Goal: Information Seeking & Learning: Learn about a topic

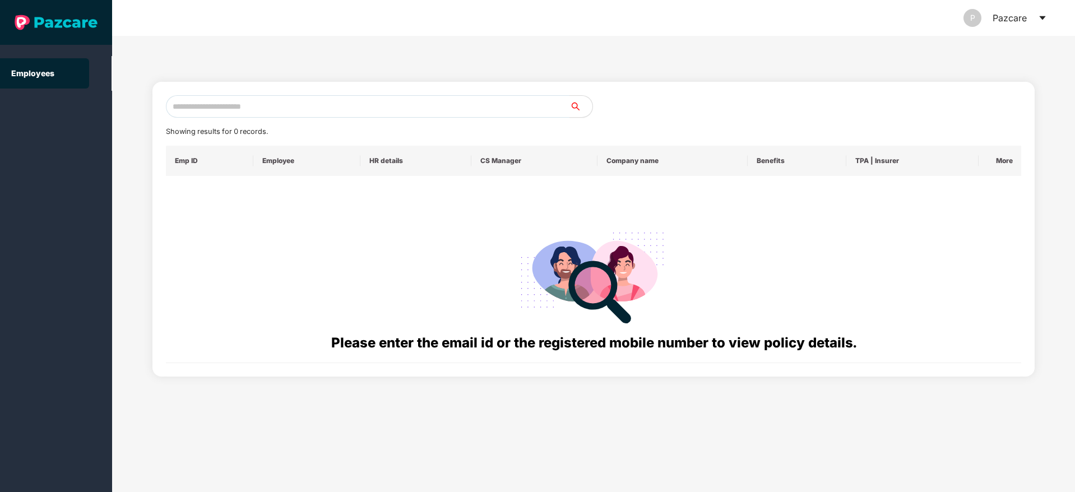
click at [1043, 15] on icon "caret-down" at bounding box center [1042, 17] width 9 height 9
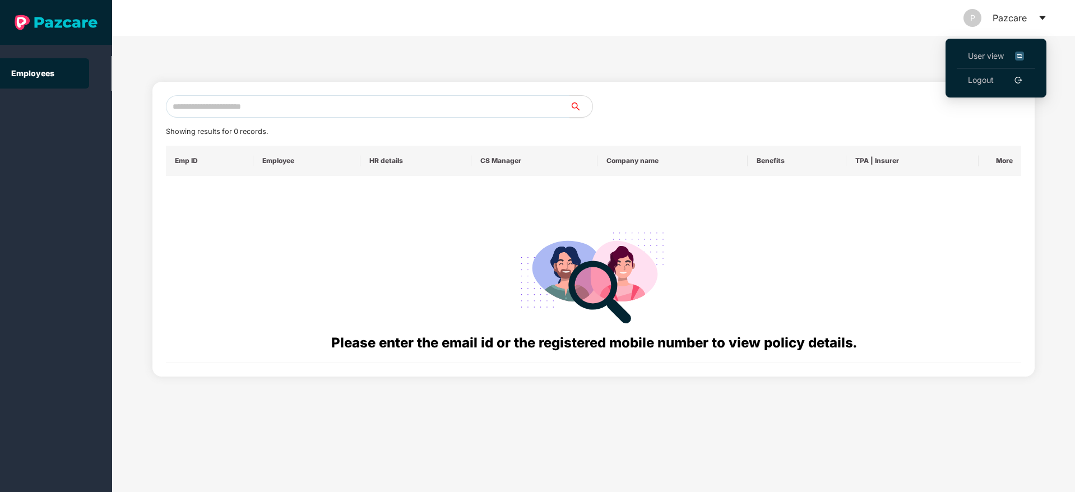
click at [988, 58] on span "User view" at bounding box center [996, 56] width 56 height 12
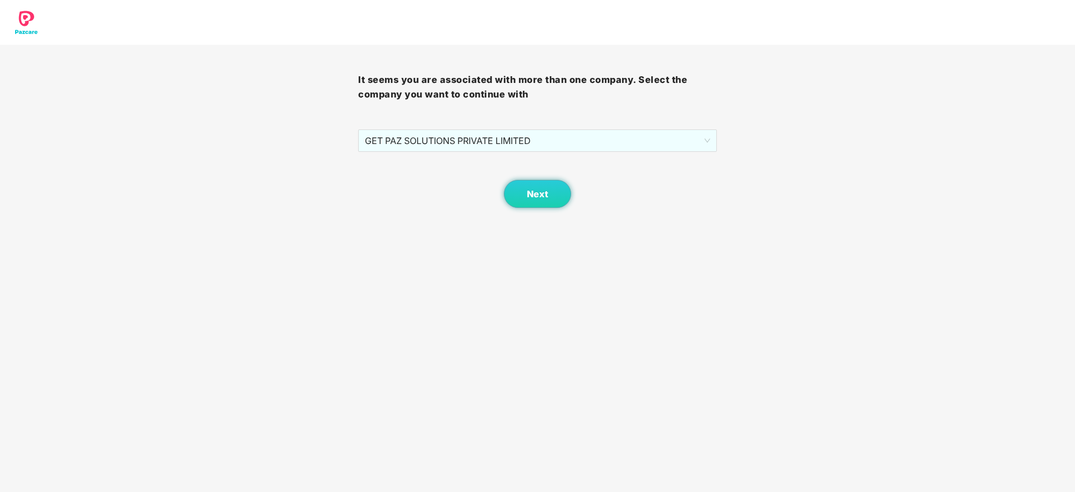
click at [544, 152] on div "Next" at bounding box center [537, 180] width 358 height 56
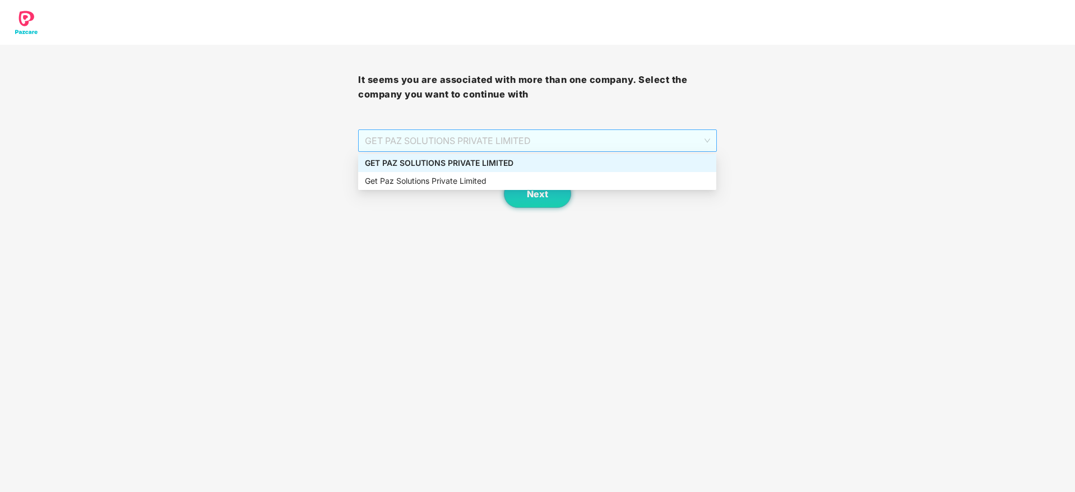
click at [541, 149] on span "GET PAZ SOLUTIONS PRIVATE LIMITED" at bounding box center [537, 140] width 345 height 21
click at [541, 168] on div "GET PAZ SOLUTIONS PRIVATE LIMITED" at bounding box center [537, 163] width 345 height 12
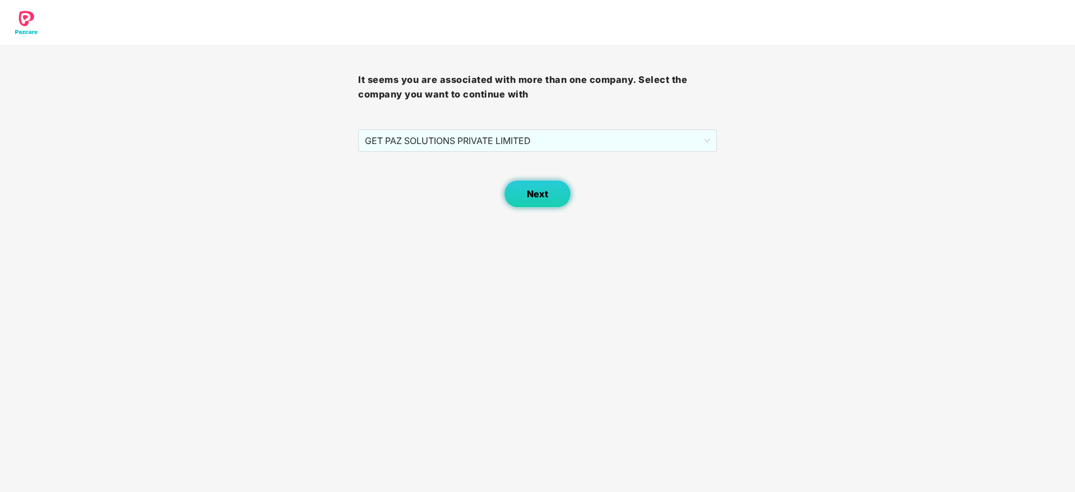
click at [536, 187] on button "Next" at bounding box center [537, 194] width 67 height 28
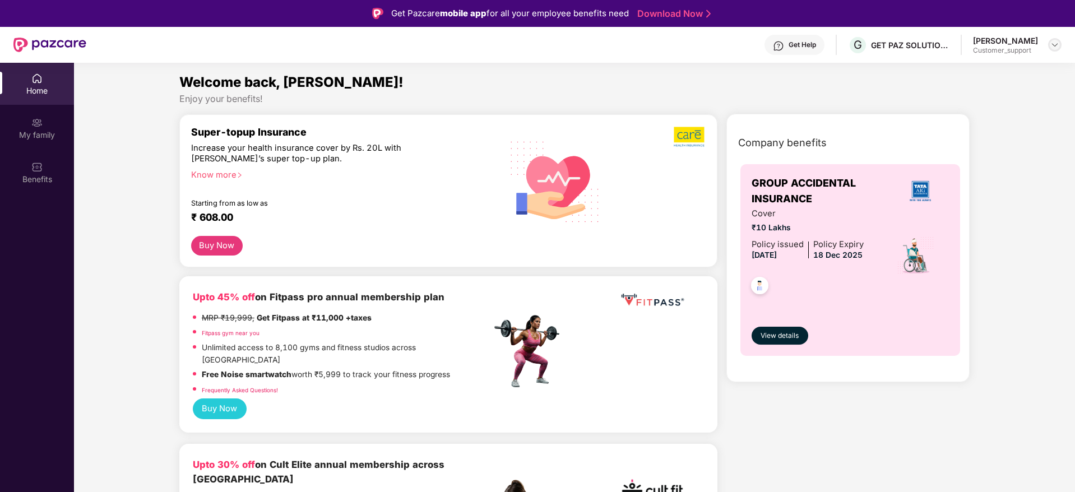
click at [1057, 43] on img at bounding box center [1054, 44] width 9 height 9
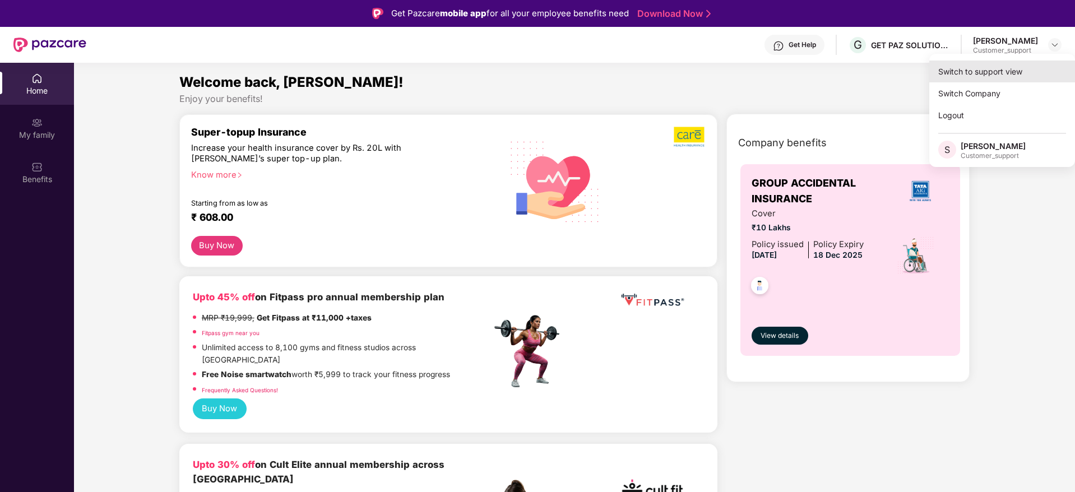
click at [1005, 69] on div "Switch to support view" at bounding box center [1002, 72] width 146 height 22
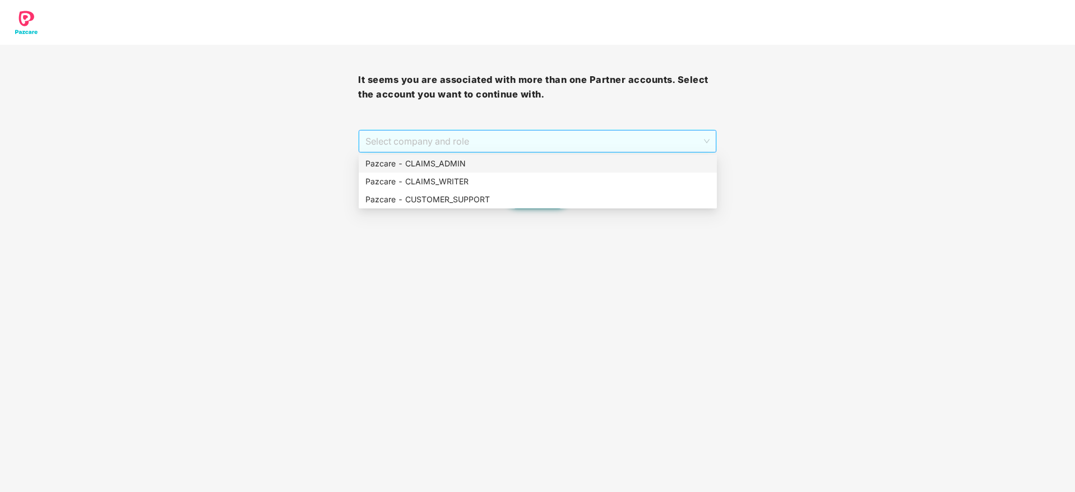
click at [471, 145] on span "Select company and role" at bounding box center [537, 141] width 344 height 21
click at [469, 159] on div "Pazcare - CLAIMS_ADMIN" at bounding box center [537, 163] width 345 height 12
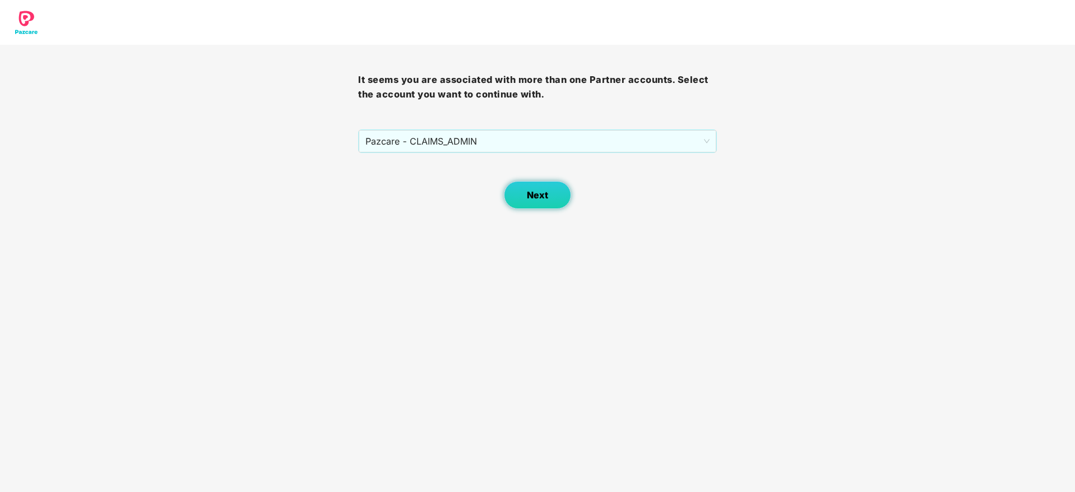
click at [547, 200] on span "Next" at bounding box center [537, 195] width 21 height 11
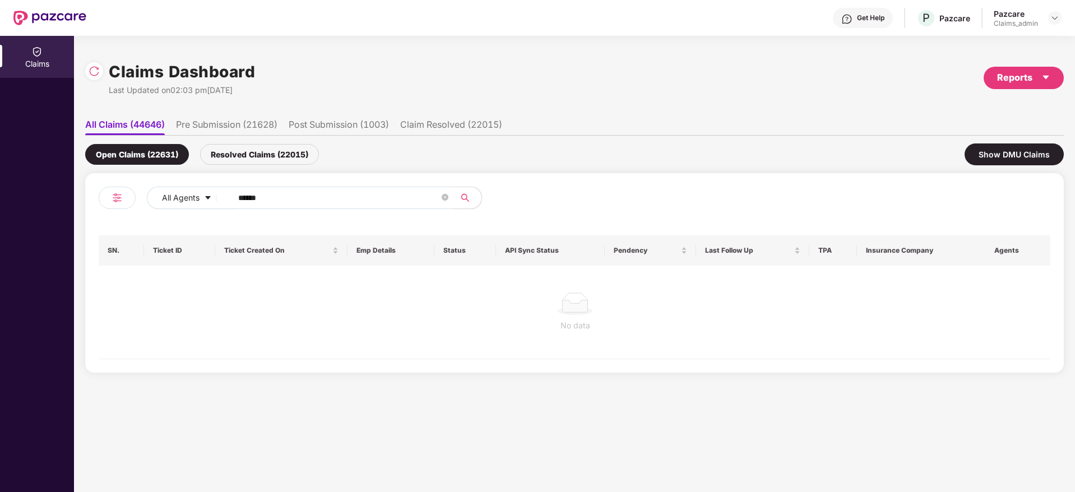
click at [266, 160] on div "Resolved Claims (22015)" at bounding box center [259, 154] width 119 height 21
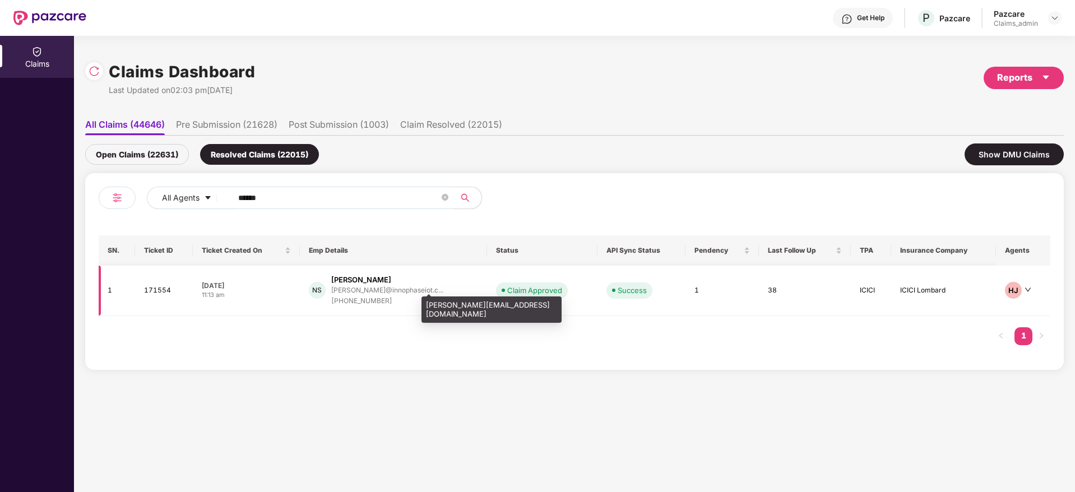
click at [369, 293] on div "neerajs@innophaseiot.c..." at bounding box center [387, 289] width 112 height 7
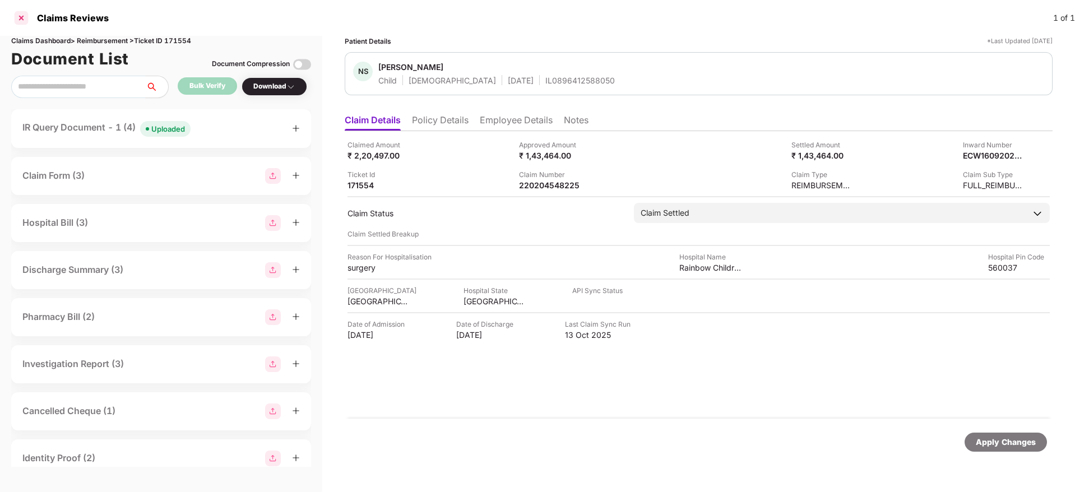
click at [20, 20] on div at bounding box center [21, 18] width 18 height 18
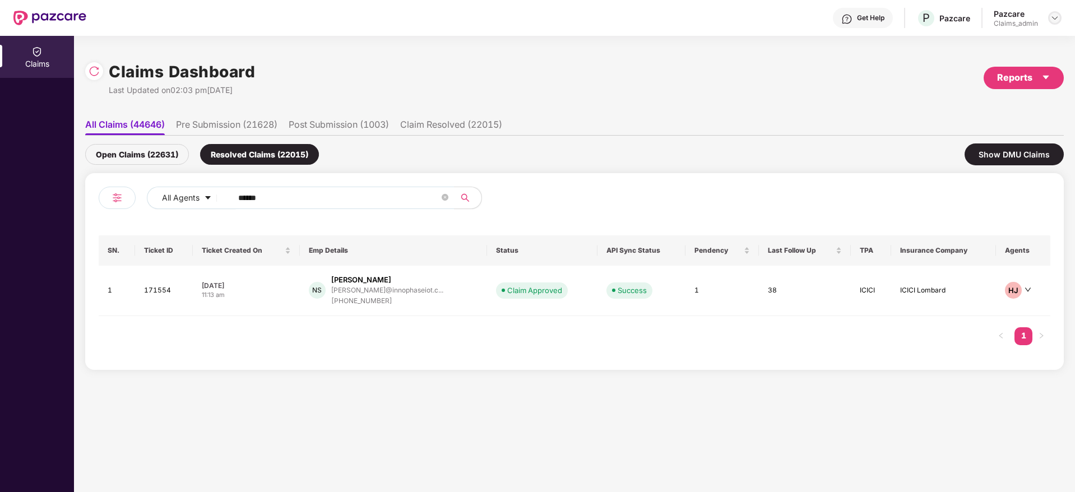
click at [1055, 17] on img at bounding box center [1054, 17] width 9 height 9
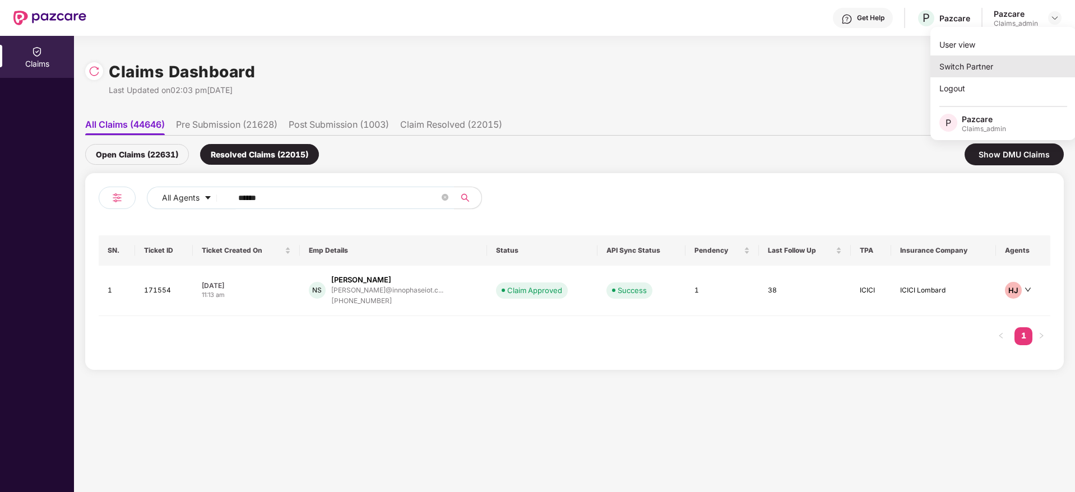
click at [983, 74] on div "Switch Partner" at bounding box center [1003, 66] width 146 height 22
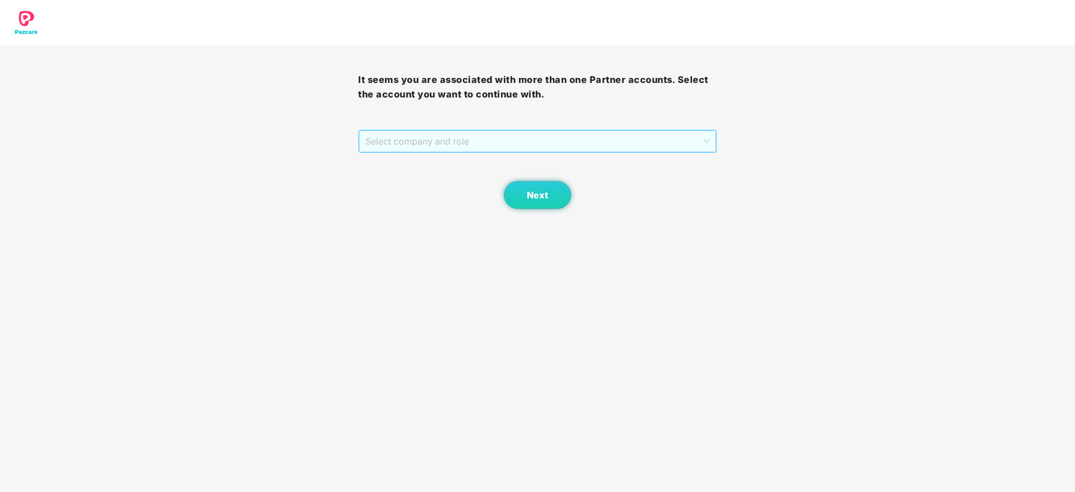
click at [503, 133] on span "Select company and role" at bounding box center [537, 141] width 344 height 21
click at [501, 211] on body "It seems you are associated with more than one Partner accounts. Select the acc…" at bounding box center [537, 246] width 1075 height 492
click at [507, 146] on span "Select company and role" at bounding box center [537, 141] width 344 height 21
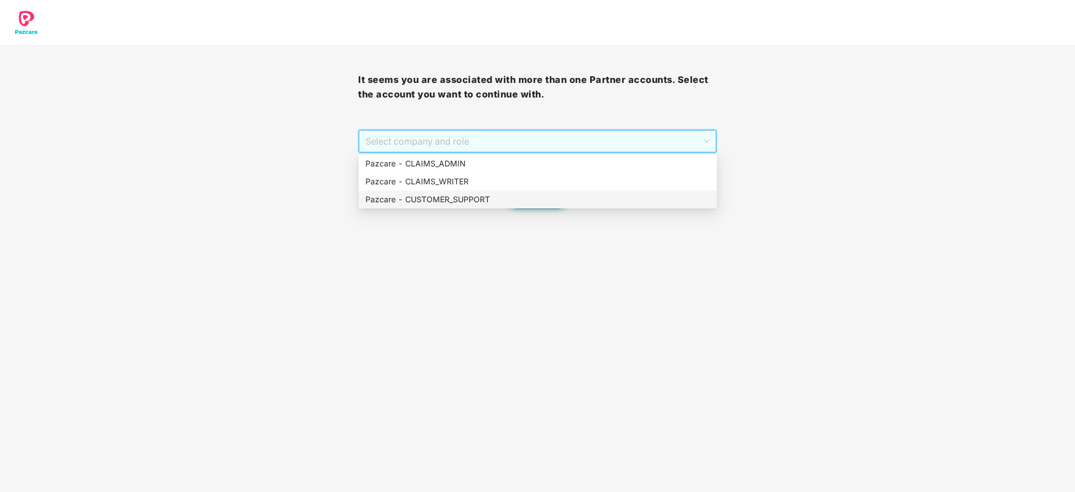
click at [507, 198] on div "Pazcare - CUSTOMER_SUPPORT" at bounding box center [537, 199] width 345 height 12
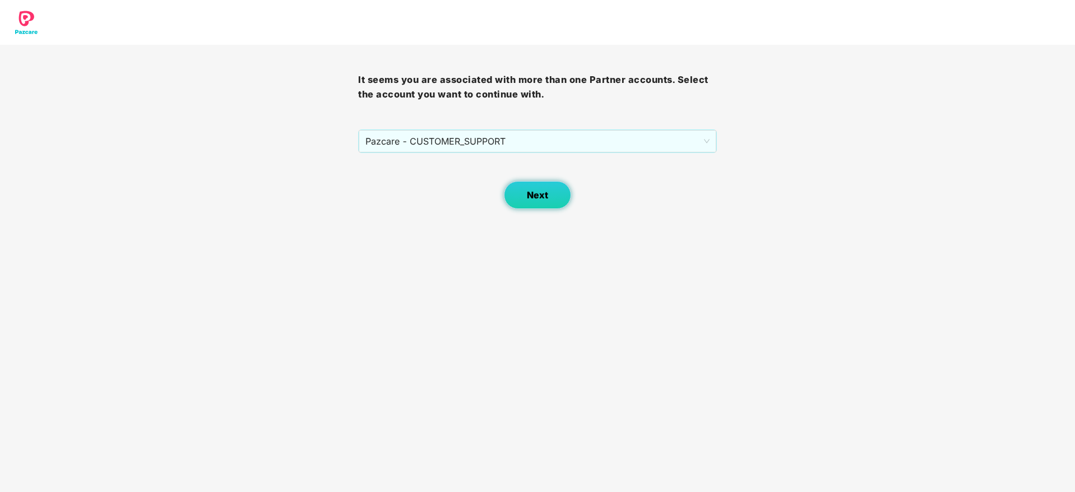
click at [539, 199] on span "Next" at bounding box center [537, 195] width 21 height 11
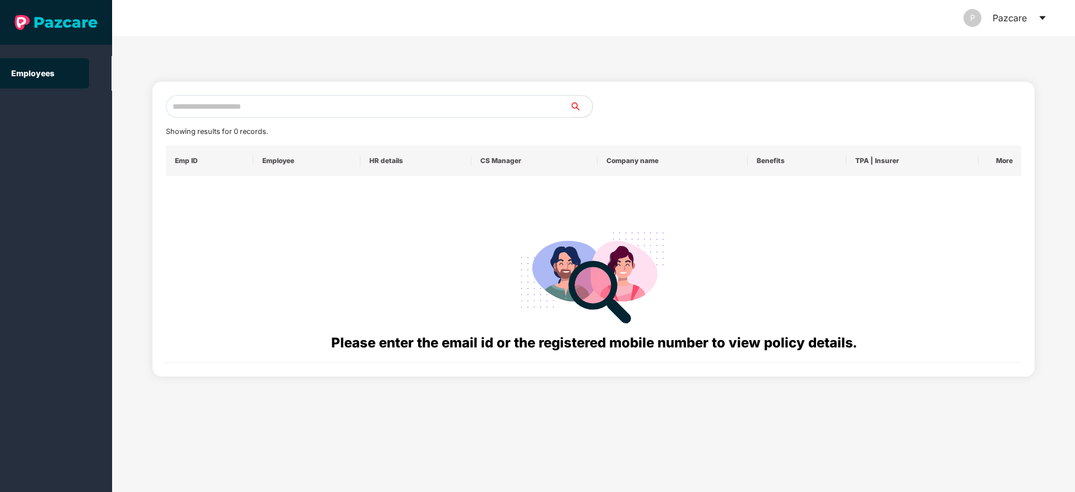
click at [341, 100] on input "text" at bounding box center [368, 106] width 404 height 22
paste input "**********"
type input "**********"
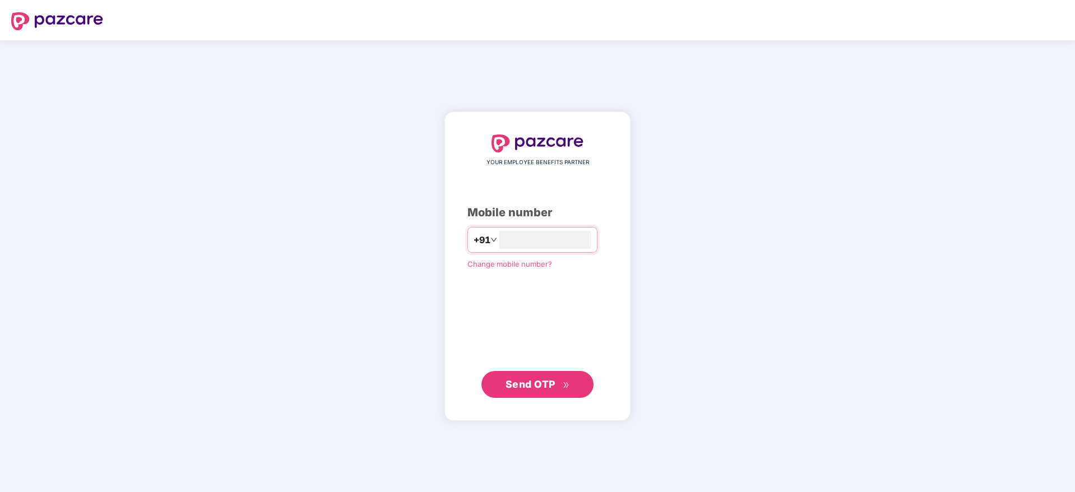
type input "**********"
click at [541, 386] on span "Send OTP" at bounding box center [530, 384] width 50 height 12
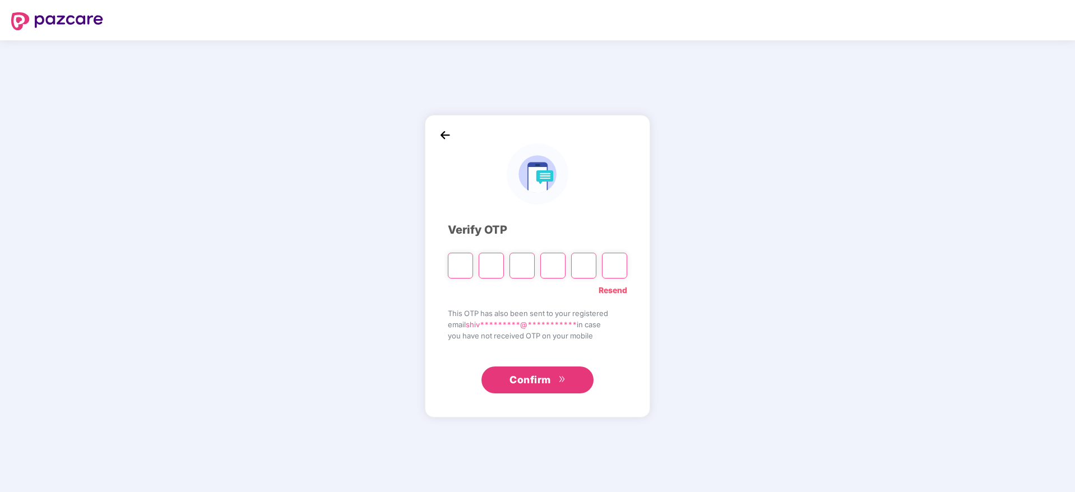
type input "*"
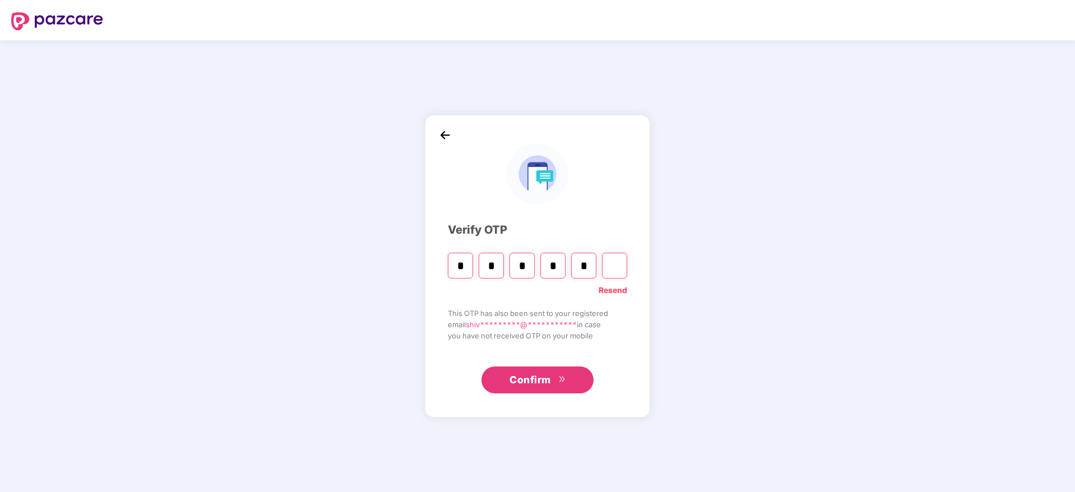
type input "*"
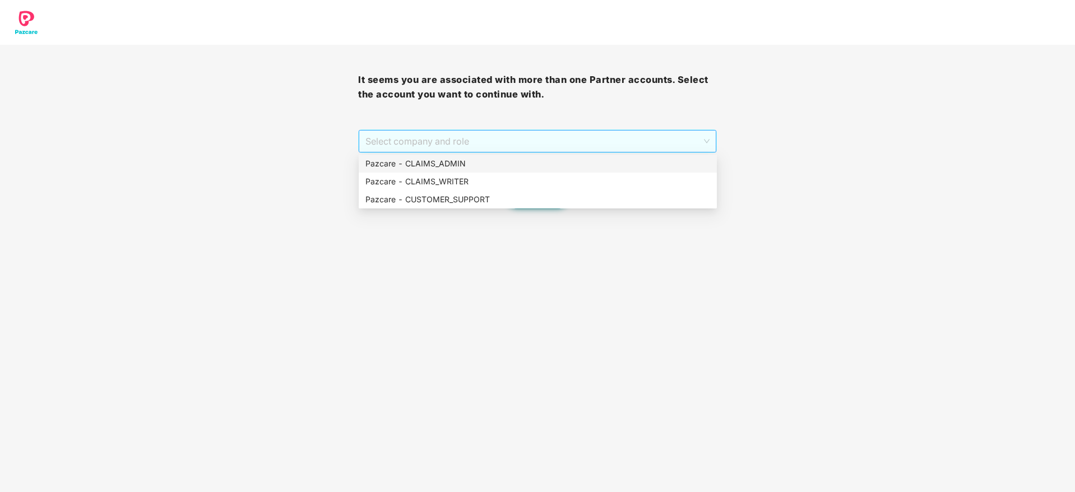
click at [590, 142] on span "Select company and role" at bounding box center [537, 141] width 344 height 21
click at [584, 204] on div "Pazcare - CUSTOMER_SUPPORT" at bounding box center [537, 199] width 345 height 12
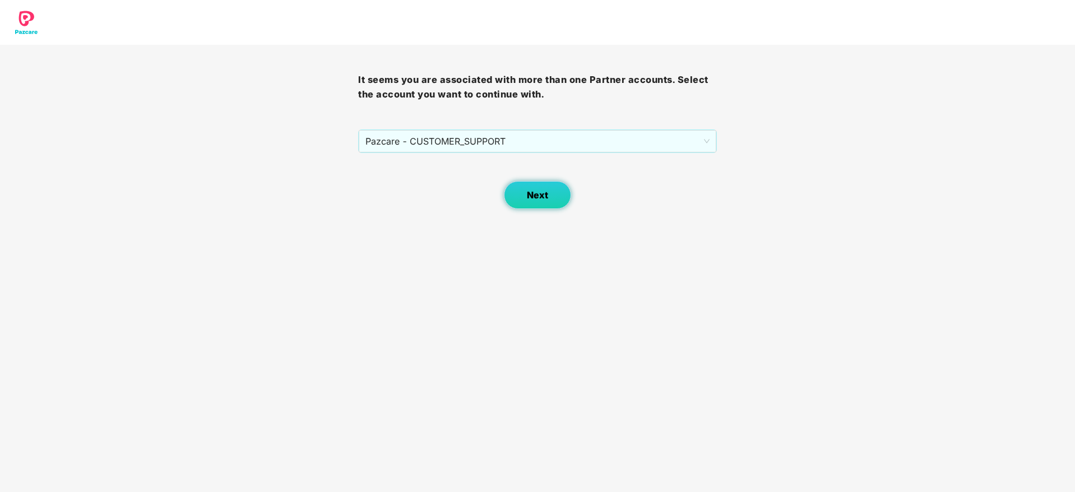
click at [535, 202] on button "Next" at bounding box center [537, 195] width 67 height 28
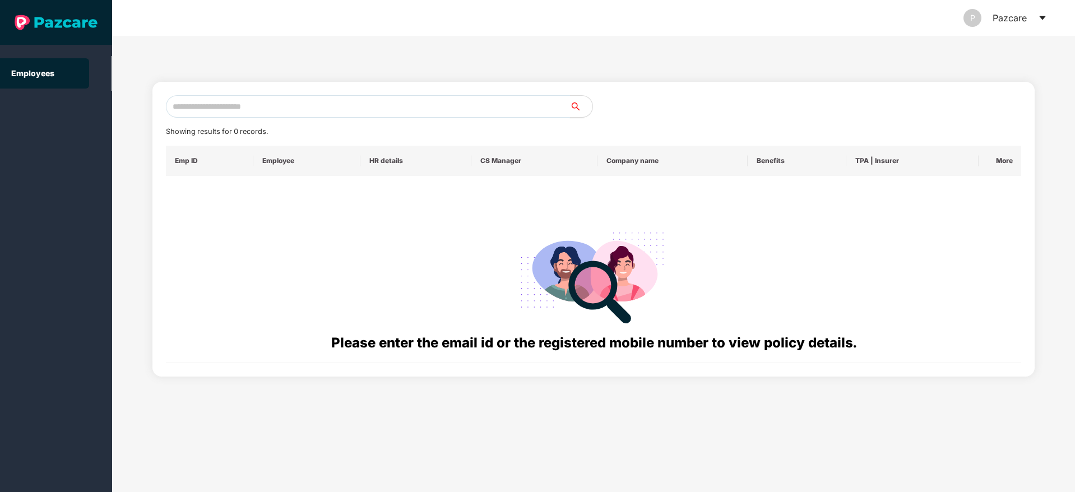
click at [395, 107] on input "text" at bounding box center [368, 106] width 404 height 22
paste input "**********"
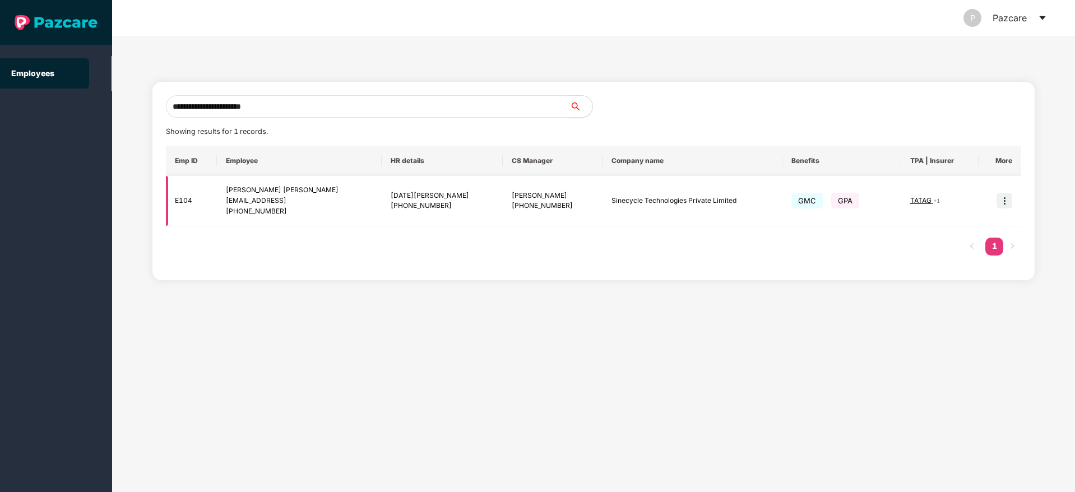
type input "**********"
click at [1003, 203] on img at bounding box center [1004, 201] width 16 height 16
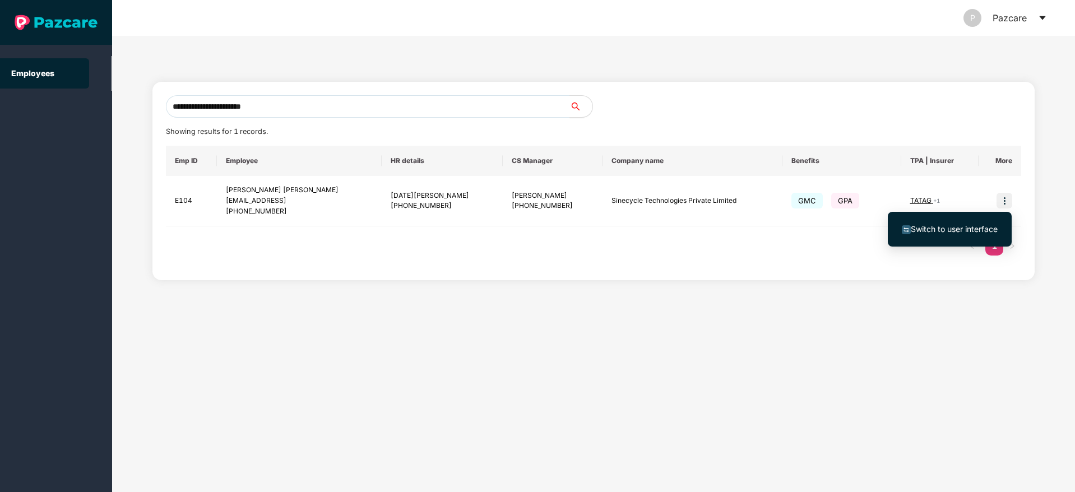
click at [910, 231] on img at bounding box center [906, 229] width 9 height 9
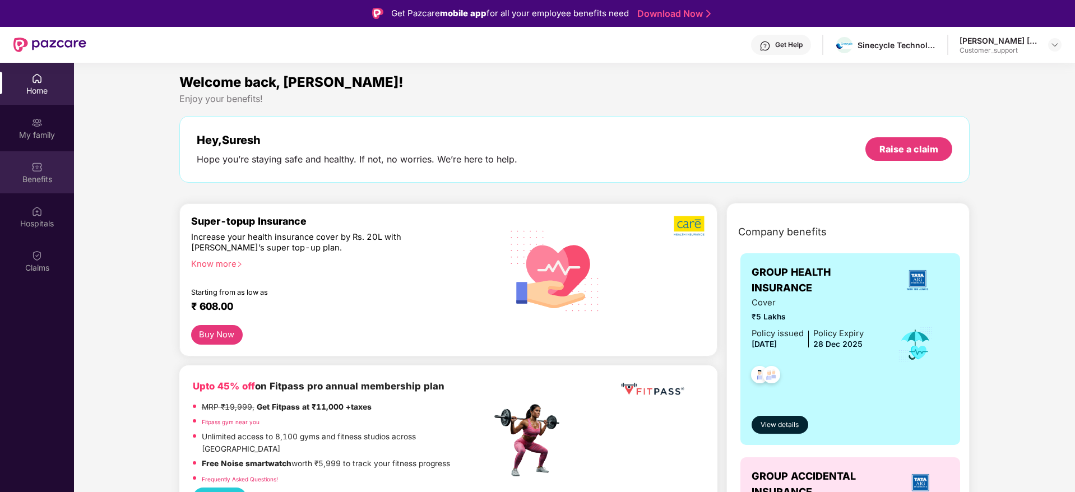
click at [36, 184] on div "Benefits" at bounding box center [37, 172] width 74 height 42
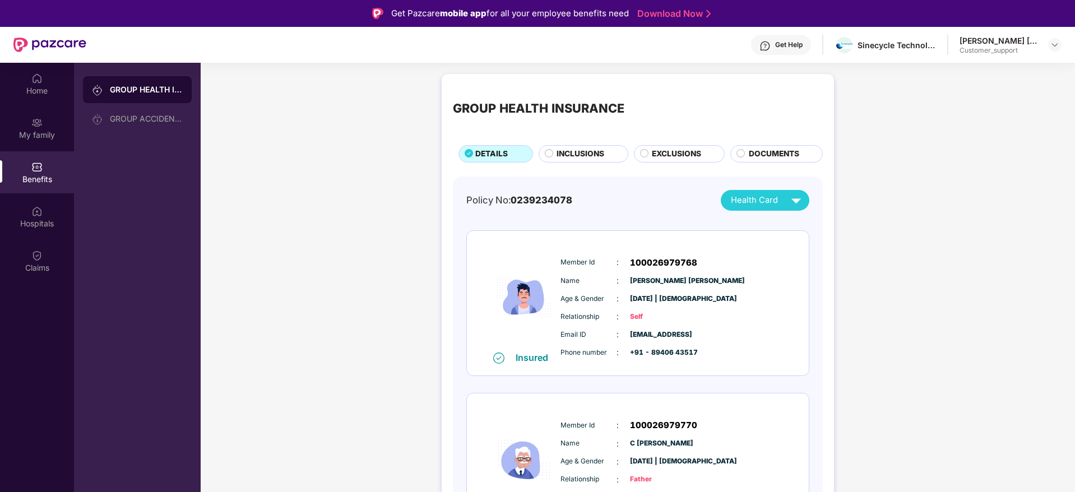
click at [570, 147] on div "INCLUSIONS" at bounding box center [584, 153] width 90 height 17
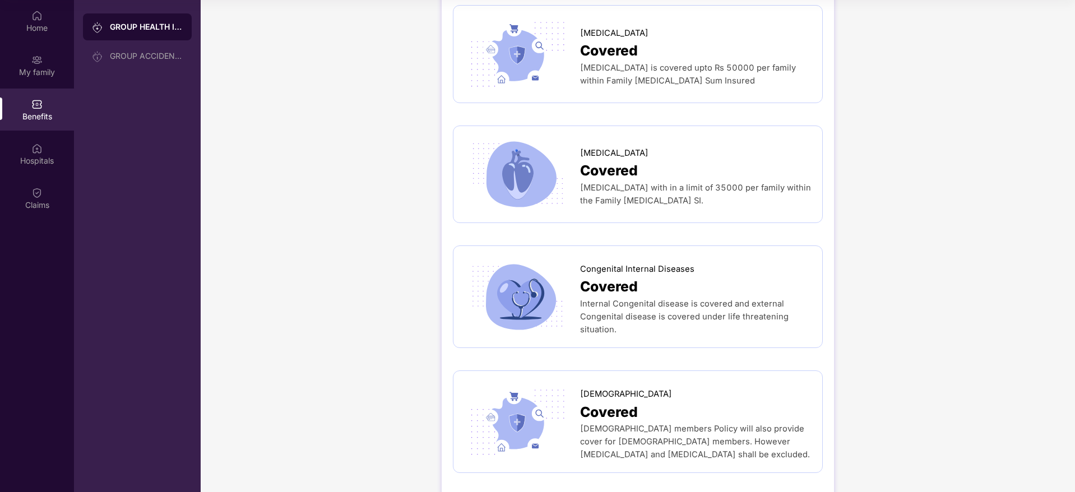
scroll to position [2394, 0]
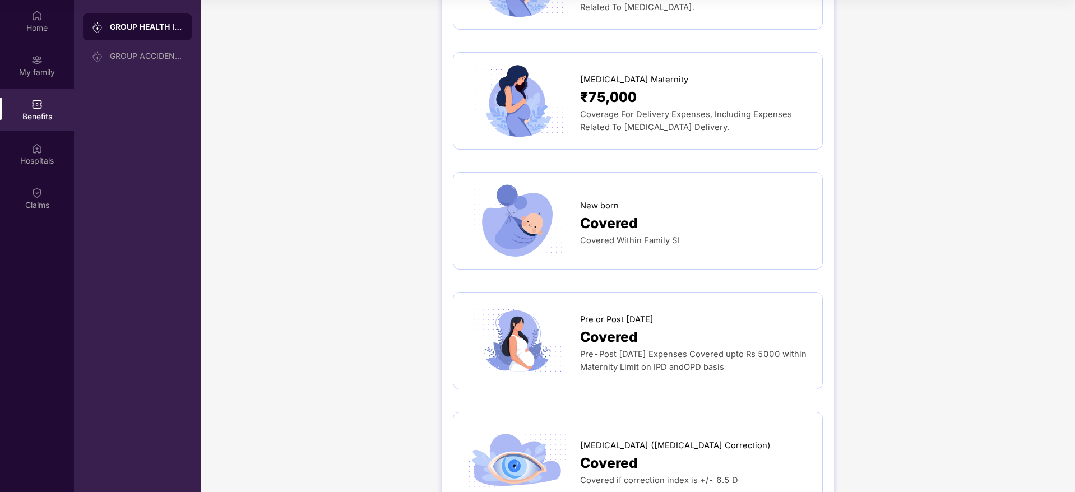
scroll to position [1385, 0]
click at [901, 257] on div "GROUP HEALTH INSURANCE DETAILS INCLUSIONS EXCLUSIONS DOCUMENTS Sum Insured ₹5,0…" at bounding box center [638, 72] width 874 height 2905
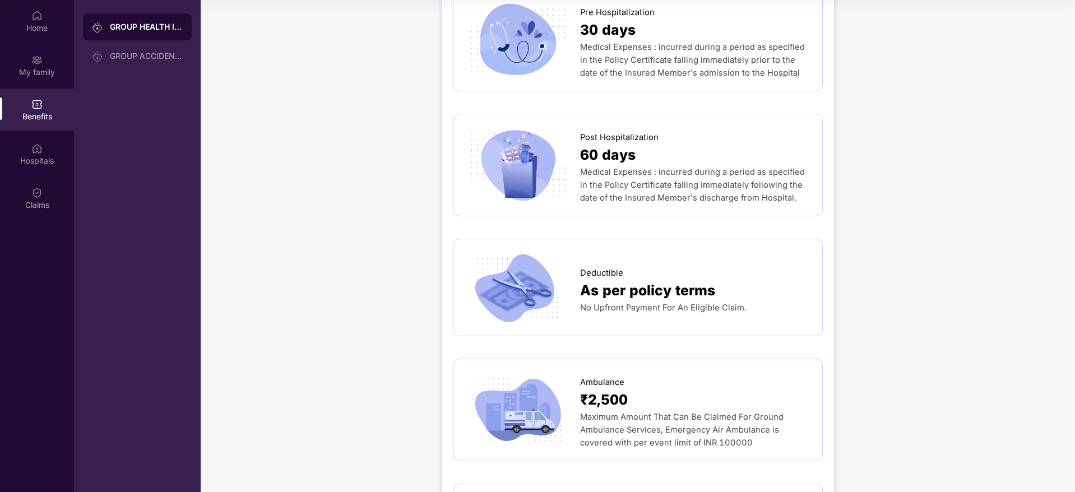
scroll to position [545, 0]
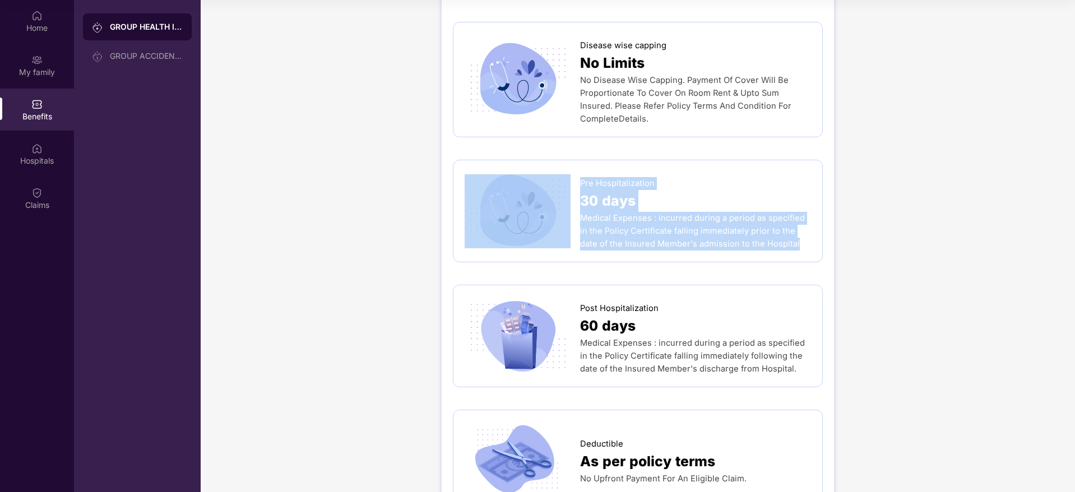
drag, startPoint x: 577, startPoint y: 152, endPoint x: 771, endPoint y: 229, distance: 208.2
click at [771, 229] on div "Pre Hospitalization 30 days Medical Expenses : incurred during a period as spec…" at bounding box center [638, 211] width 370 height 103
copy div "Pre Hospitalization 30 days Medical Expenses : incurred during a period as spec…"
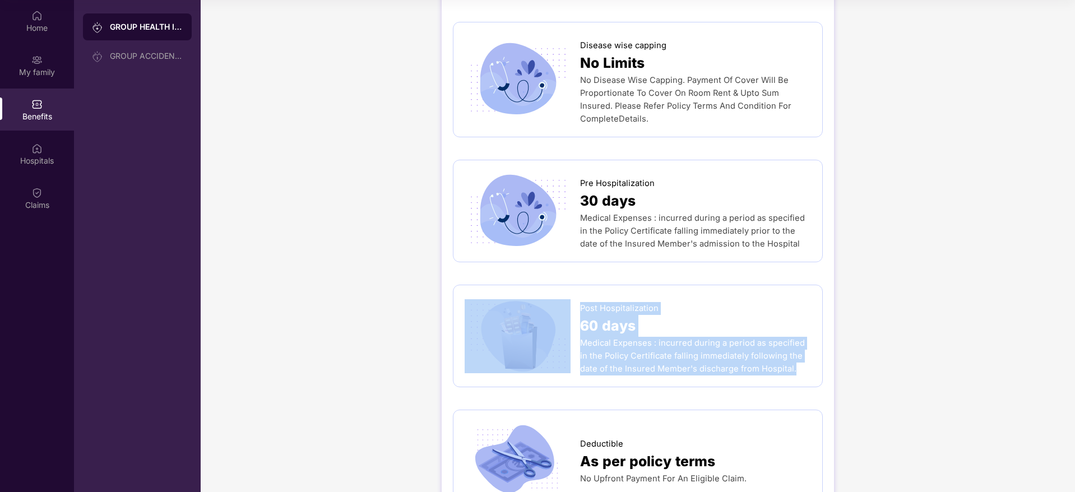
drag, startPoint x: 578, startPoint y: 279, endPoint x: 775, endPoint y: 346, distance: 208.4
click at [775, 346] on div "Post Hospitalization 60 days Medical Expenses : incurred during a period as spe…" at bounding box center [638, 335] width 346 height 79
copy div "Post Hospitalization 60 days Medical Expenses : incurred during a period as spe…"
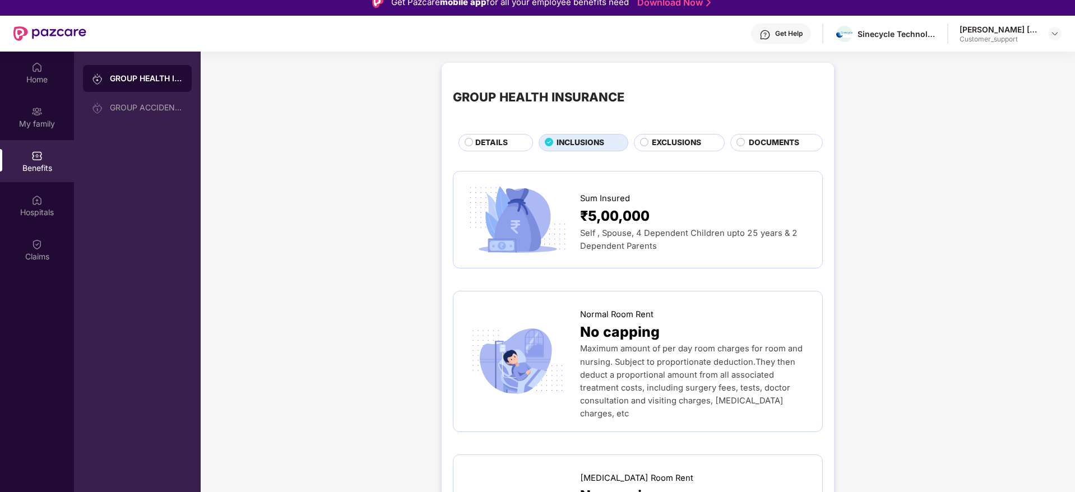
scroll to position [0, 0]
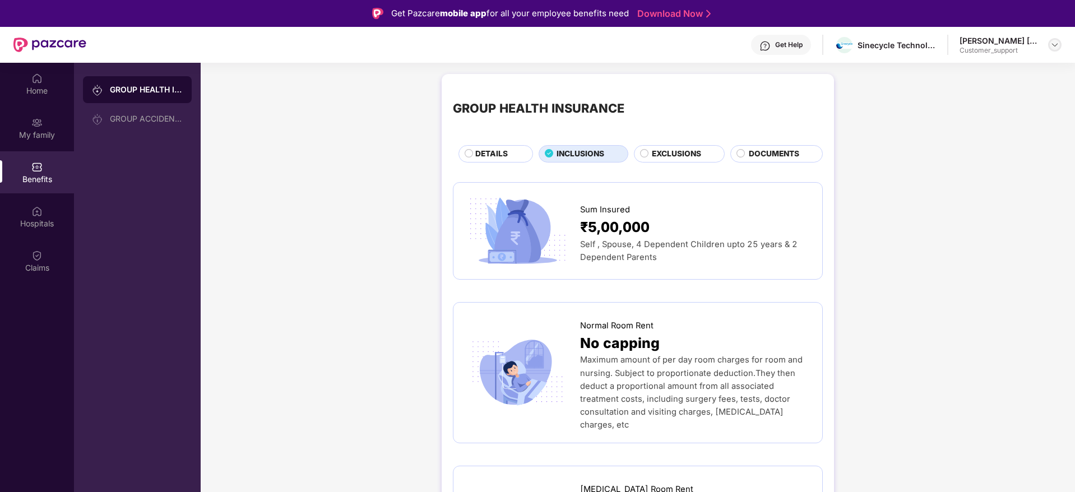
click at [1057, 43] on img at bounding box center [1054, 44] width 9 height 9
click at [1015, 65] on div "Switch to support view" at bounding box center [1002, 72] width 146 height 22
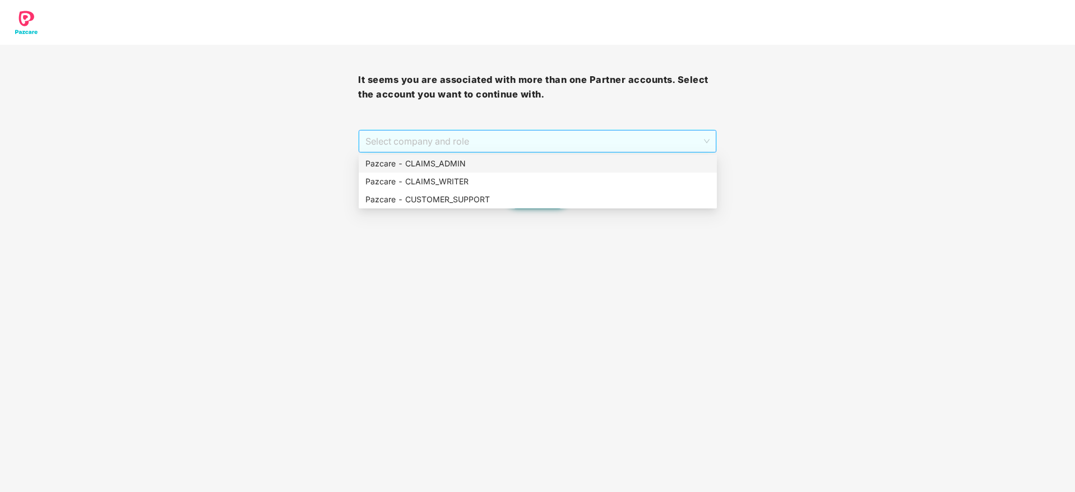
click at [638, 145] on span "Select company and role" at bounding box center [537, 141] width 344 height 21
click at [595, 199] on div "Pazcare - CUSTOMER_SUPPORT" at bounding box center [537, 199] width 345 height 12
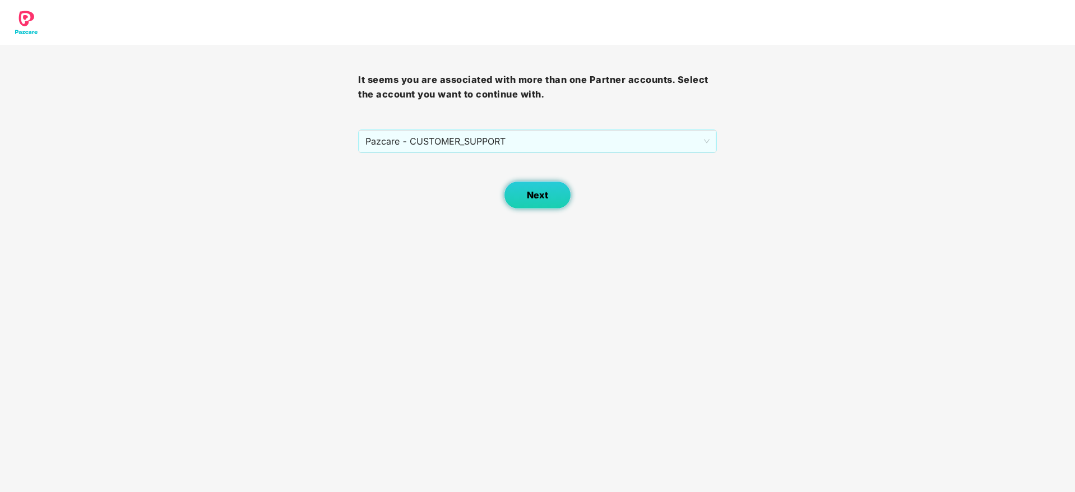
click at [540, 191] on span "Next" at bounding box center [537, 195] width 21 height 11
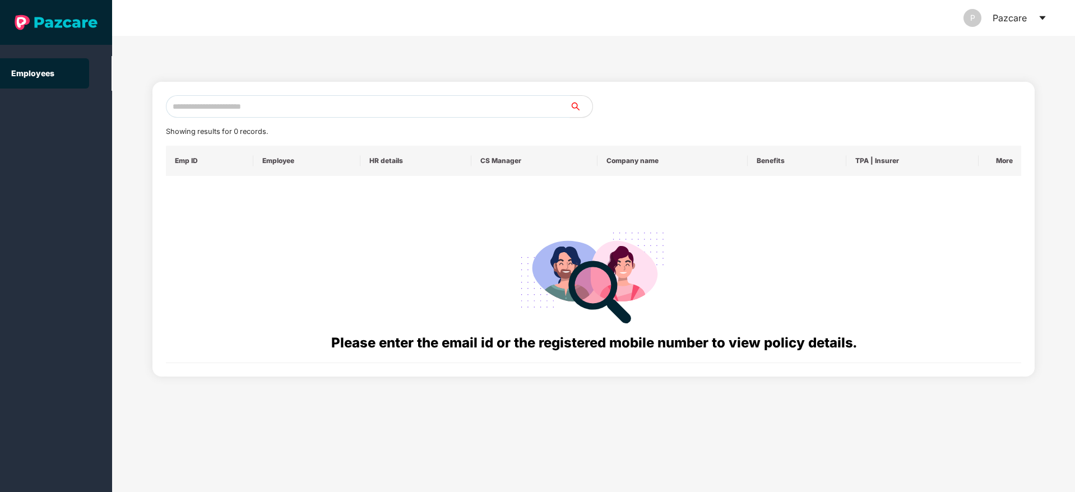
click at [425, 107] on input "text" at bounding box center [368, 106] width 404 height 22
paste input "**********"
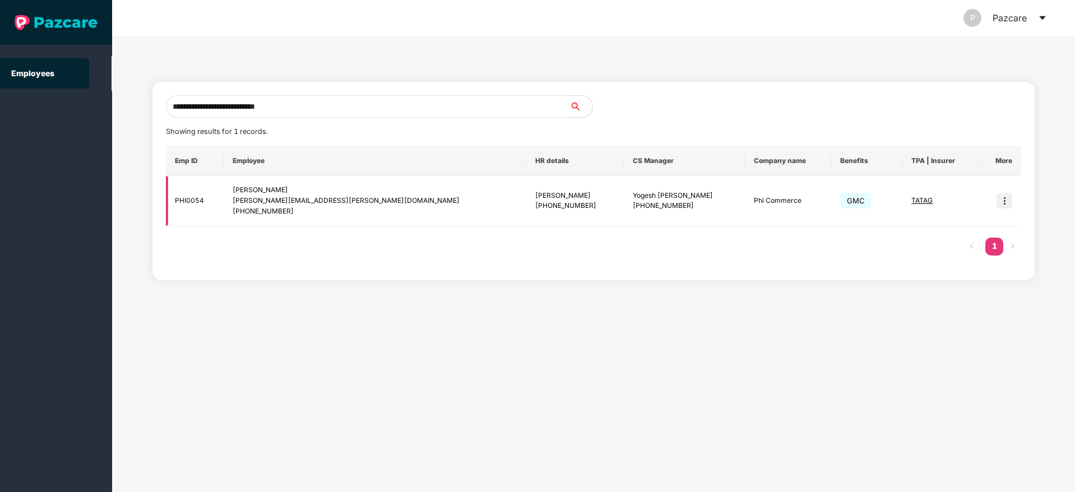
type input "**********"
click at [1006, 201] on img at bounding box center [1004, 201] width 16 height 16
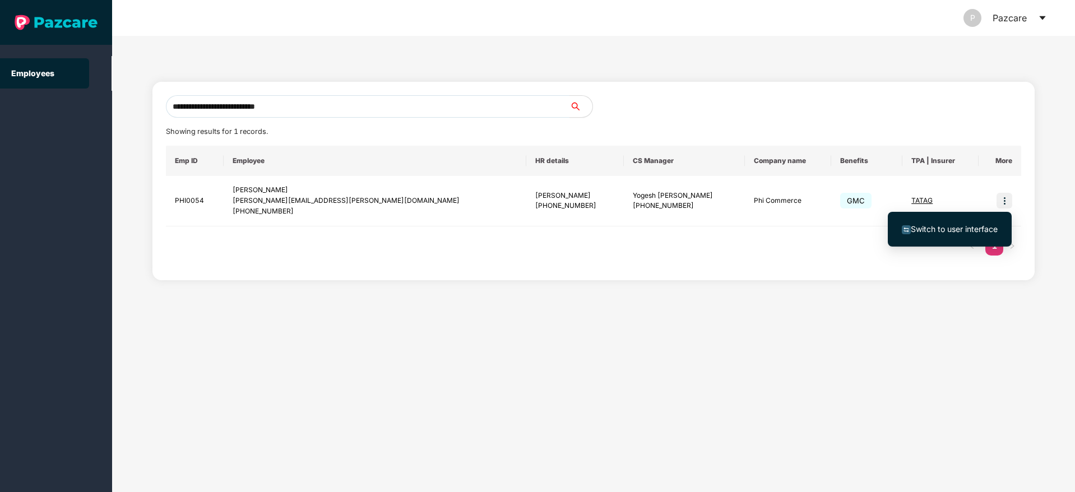
click at [933, 234] on span "Switch to user interface" at bounding box center [950, 229] width 96 height 12
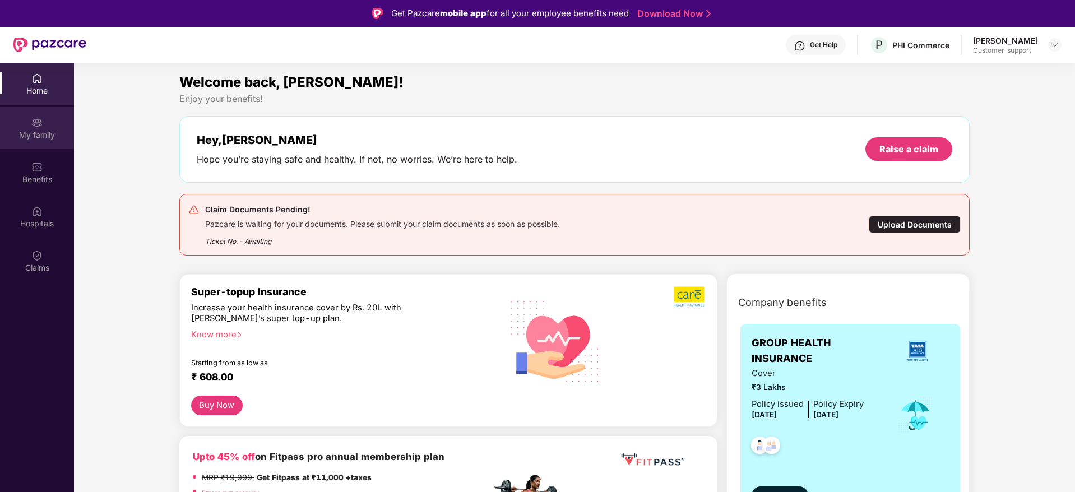
click at [34, 126] on img at bounding box center [36, 122] width 11 height 11
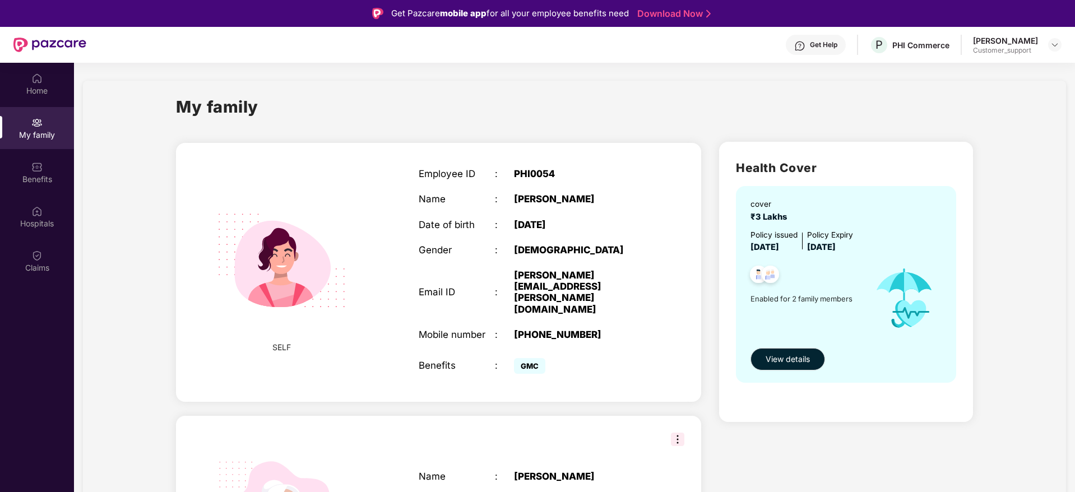
click at [1026, 184] on div "My family SELF Employee ID : PHI0054 Name : [PERSON_NAME] Date of birth : [DEMO…" at bounding box center [574, 366] width 983 height 570
click at [43, 170] on div "Benefits" at bounding box center [37, 172] width 74 height 42
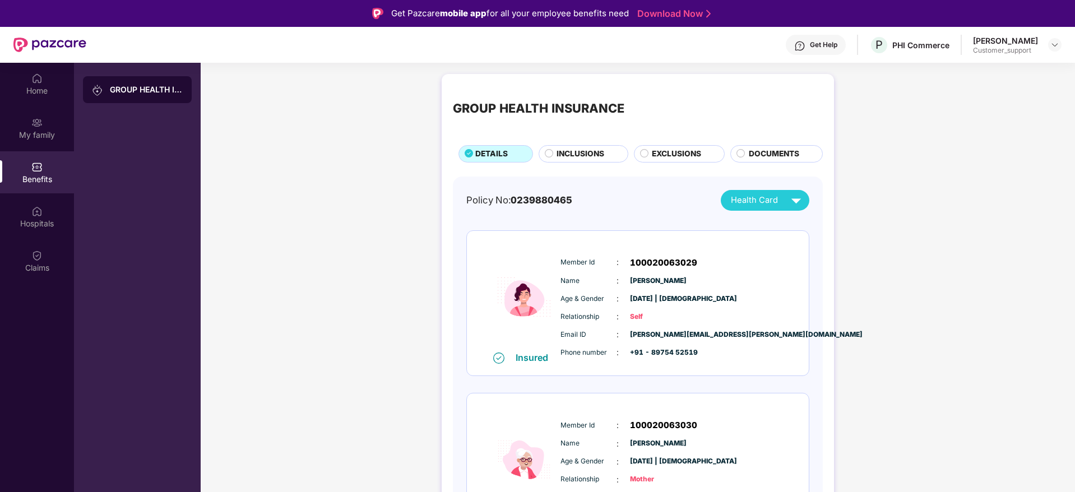
click at [586, 141] on div "GROUP HEALTH INSURANCE DETAILS INCLUSIONS EXCLUSIONS DOCUMENTS" at bounding box center [638, 123] width 370 height 77
click at [584, 146] on div "INCLUSIONS" at bounding box center [584, 153] width 90 height 17
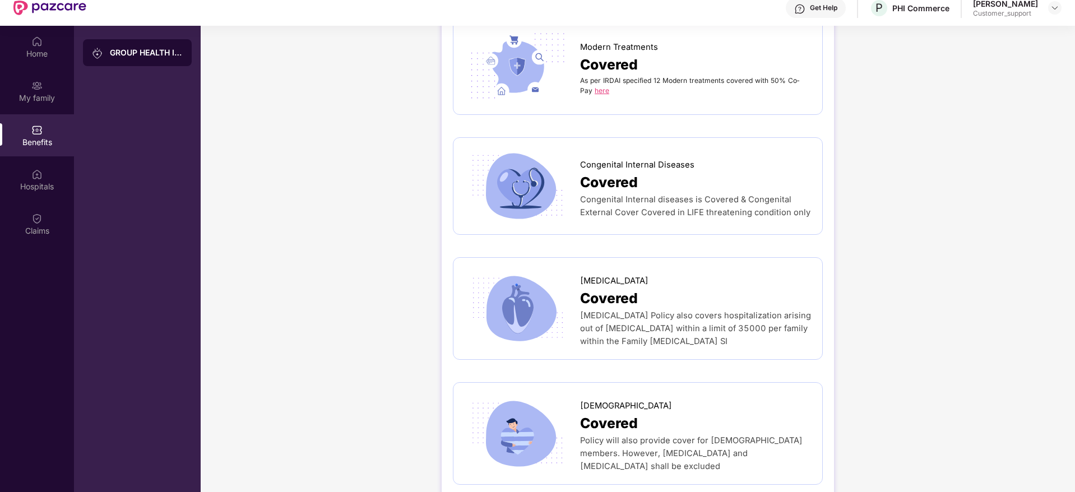
scroll to position [63, 0]
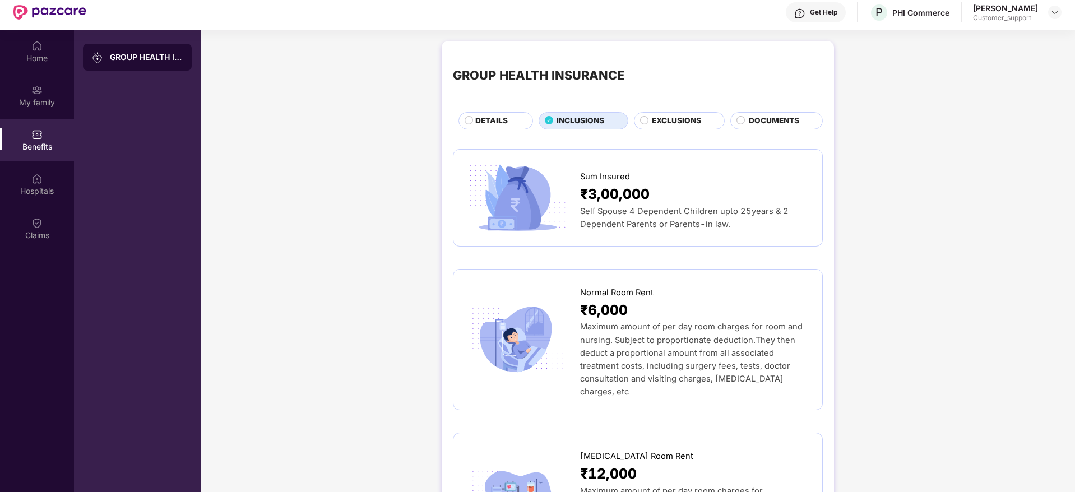
scroll to position [0, 0]
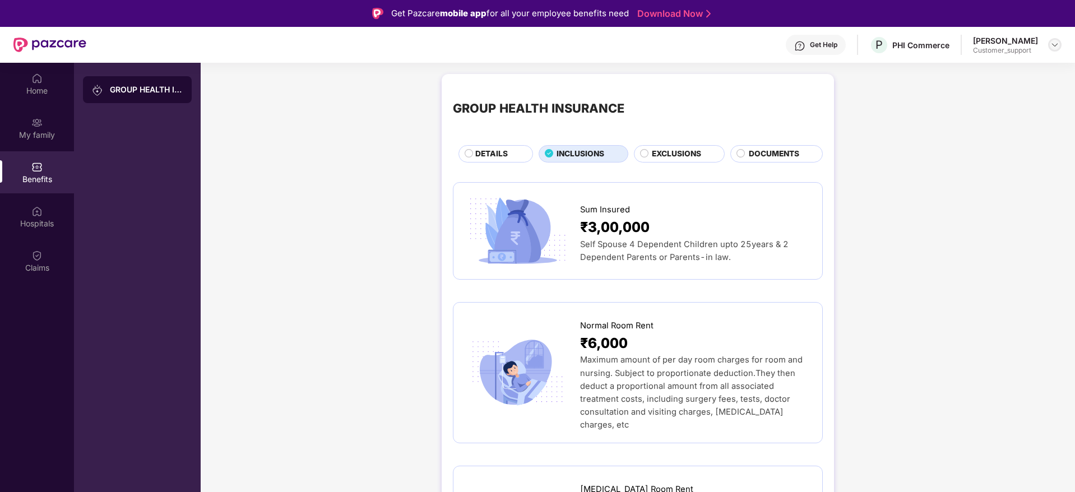
click at [1059, 44] on img at bounding box center [1054, 44] width 9 height 9
click at [1034, 72] on div "Switch to support view" at bounding box center [1002, 72] width 146 height 22
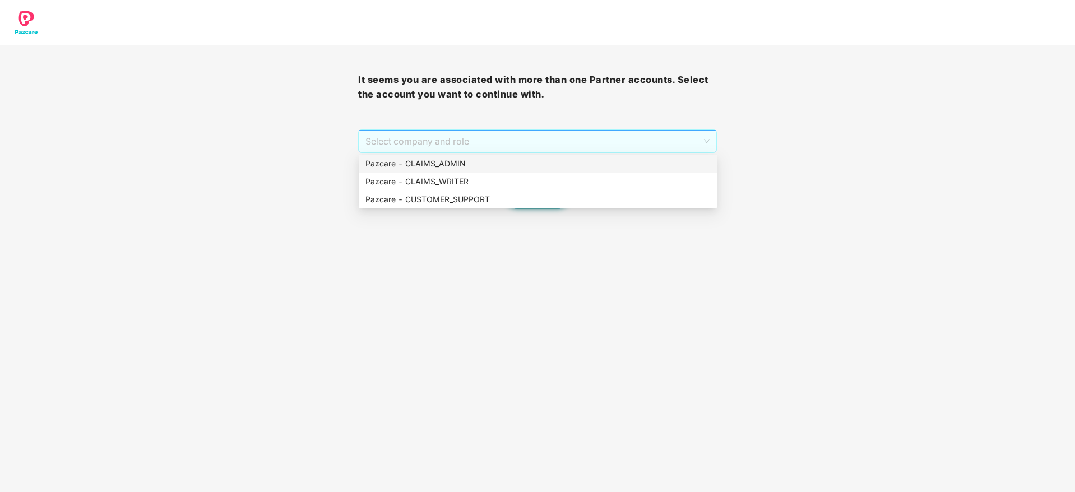
click at [603, 146] on span "Select company and role" at bounding box center [537, 141] width 344 height 21
click at [578, 203] on div "Pazcare - CUSTOMER_SUPPORT" at bounding box center [537, 199] width 345 height 12
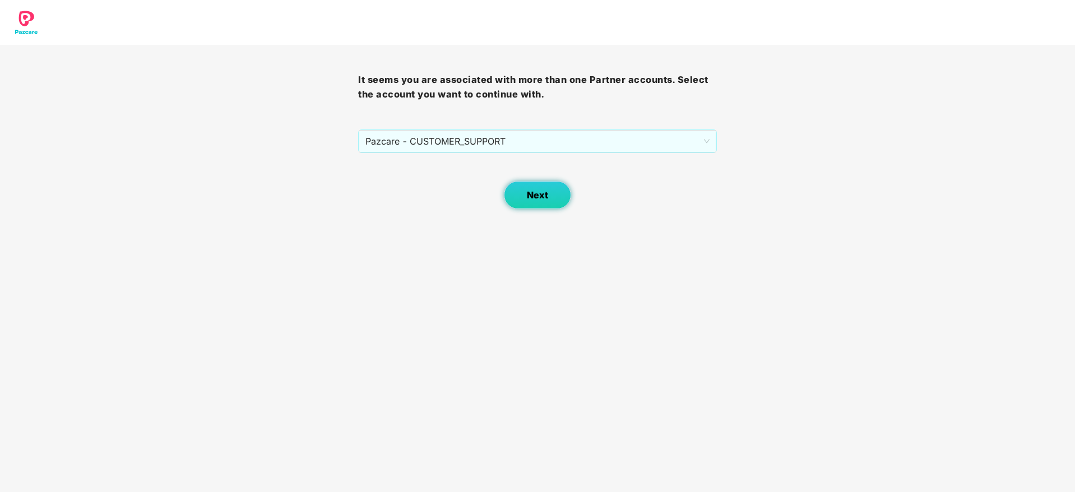
click at [513, 197] on button "Next" at bounding box center [537, 195] width 67 height 28
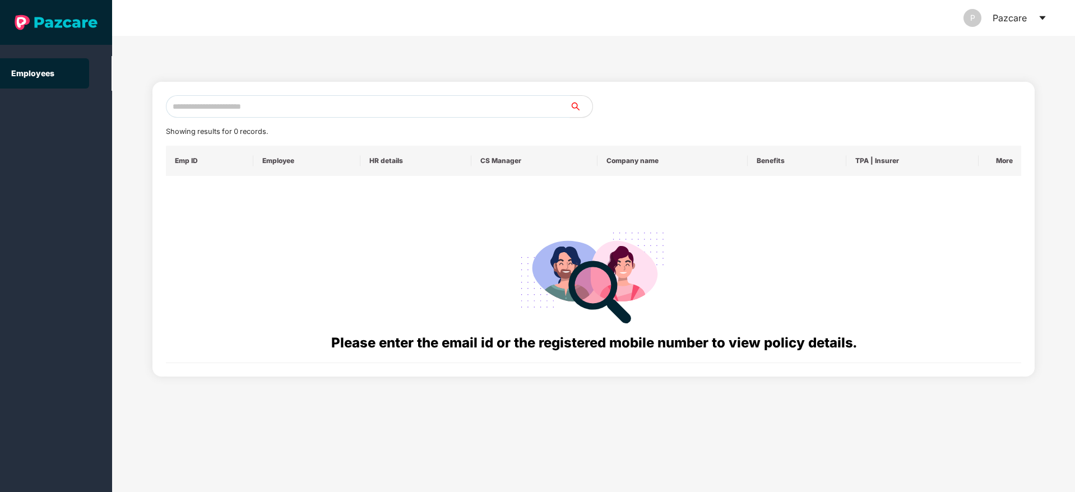
click at [429, 102] on input "text" at bounding box center [368, 106] width 404 height 22
paste input "**********"
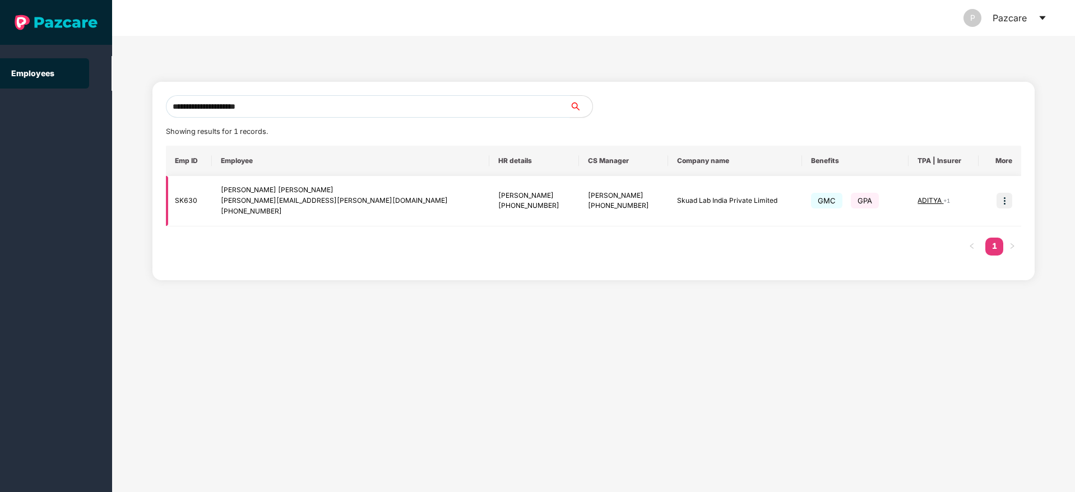
type input "**********"
click at [1005, 206] on img at bounding box center [1004, 201] width 16 height 16
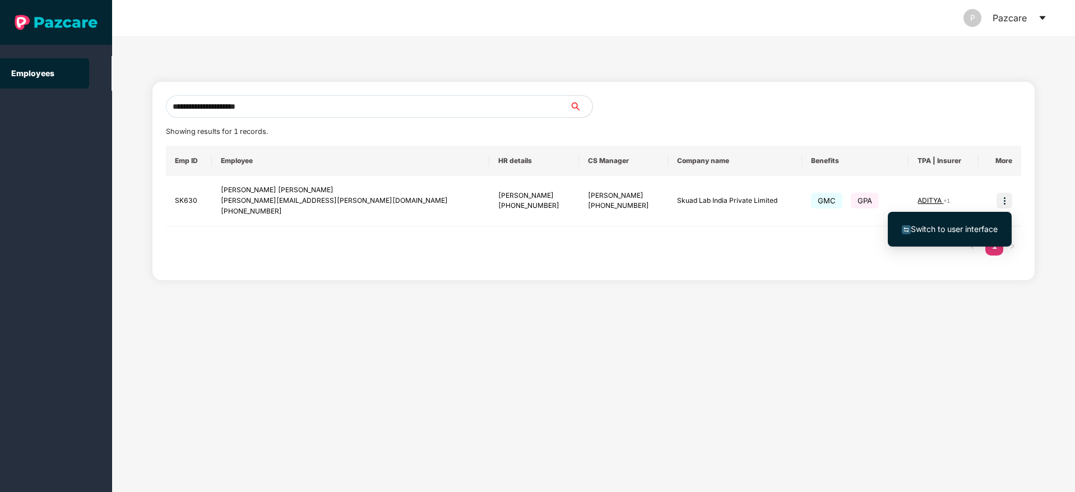
click at [964, 225] on span "Switch to user interface" at bounding box center [954, 229] width 87 height 10
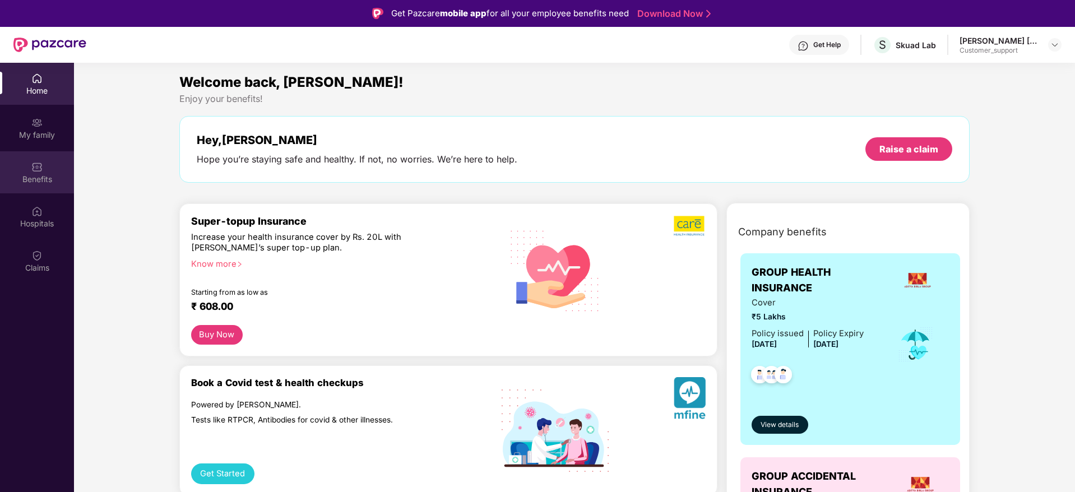
click at [18, 180] on div "Benefits" at bounding box center [37, 179] width 74 height 11
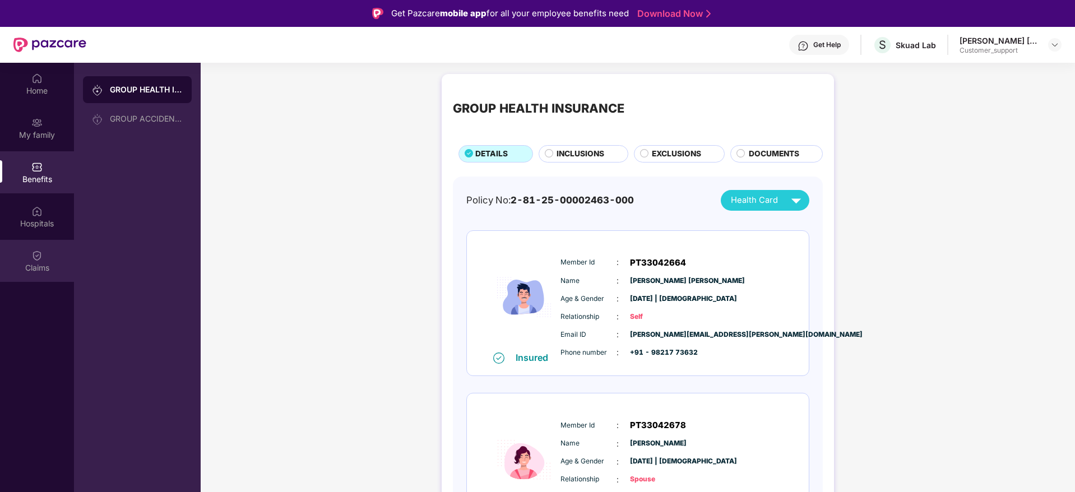
click at [40, 268] on div "Claims" at bounding box center [37, 267] width 74 height 11
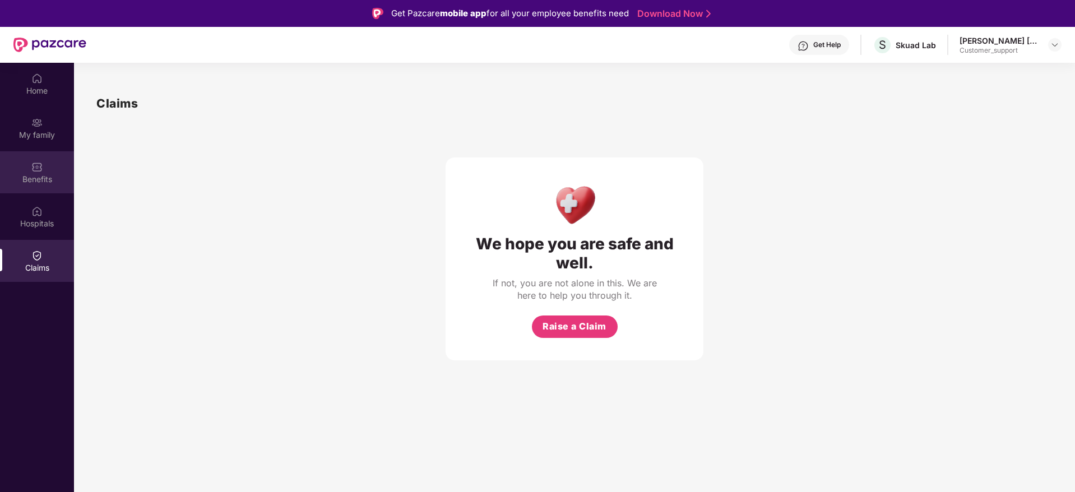
click at [35, 179] on div "Benefits" at bounding box center [37, 179] width 74 height 11
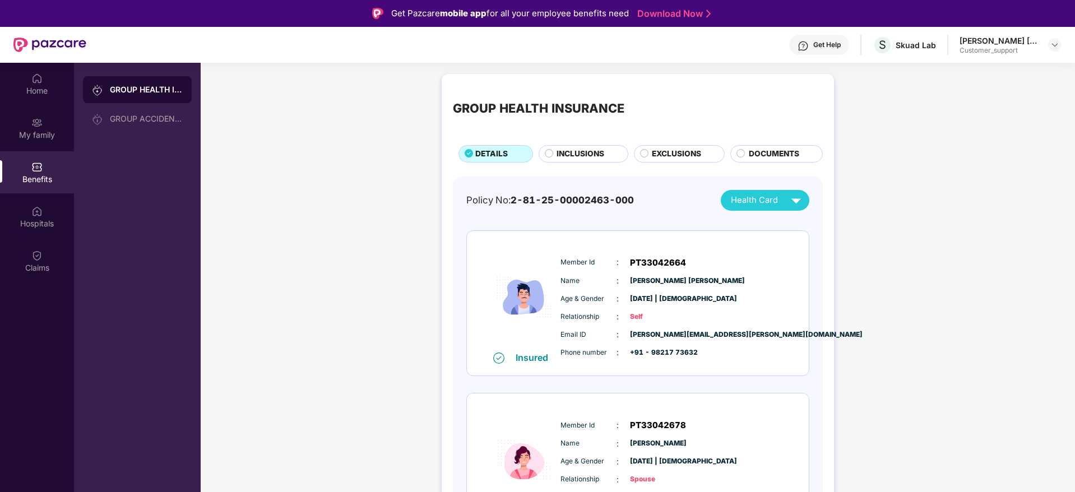
click at [585, 161] on div "INCLUSIONS" at bounding box center [586, 155] width 71 height 14
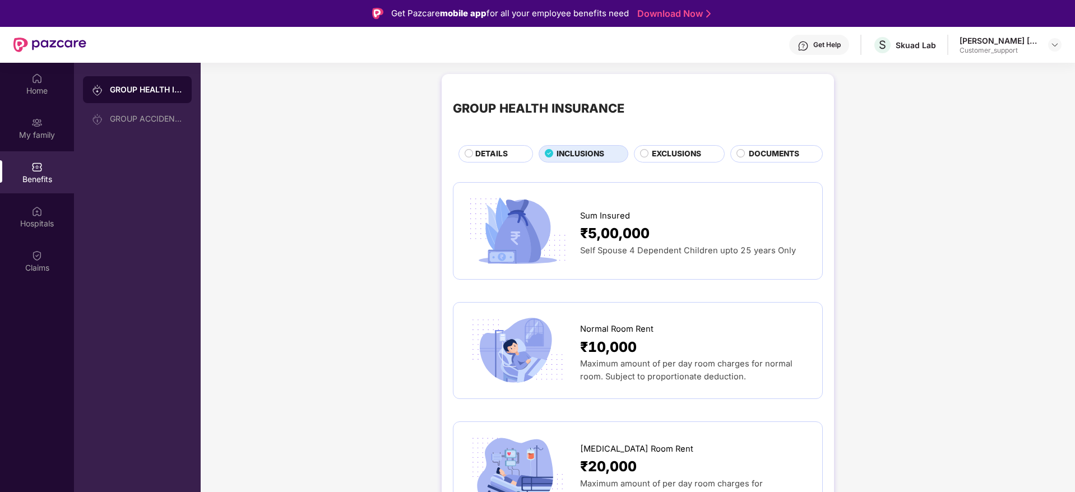
click at [1055, 43] on img at bounding box center [1054, 44] width 9 height 9
click at [1009, 71] on div "Switch to support view" at bounding box center [1002, 72] width 146 height 22
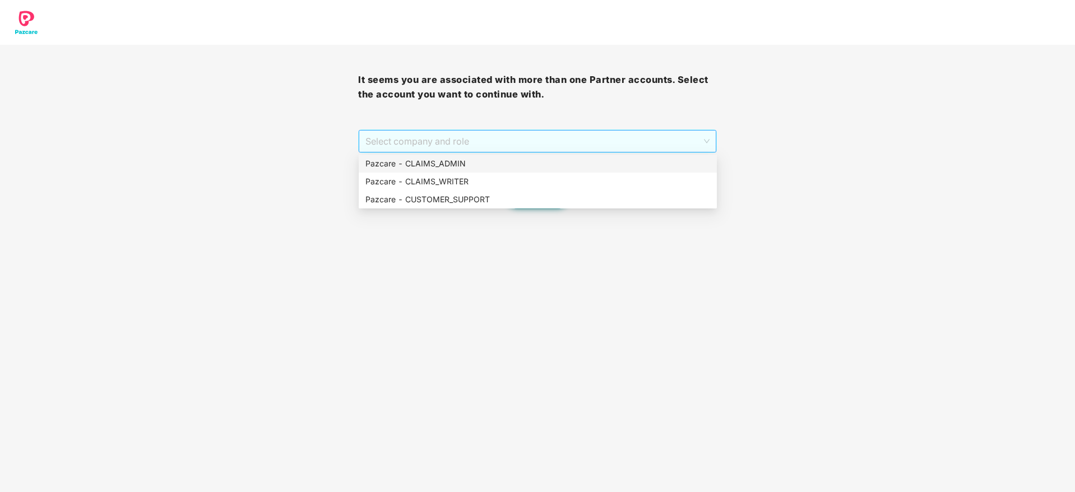
click at [602, 135] on span "Select company and role" at bounding box center [537, 141] width 344 height 21
click at [489, 204] on div "Pazcare - CUSTOMER_SUPPORT" at bounding box center [537, 199] width 345 height 12
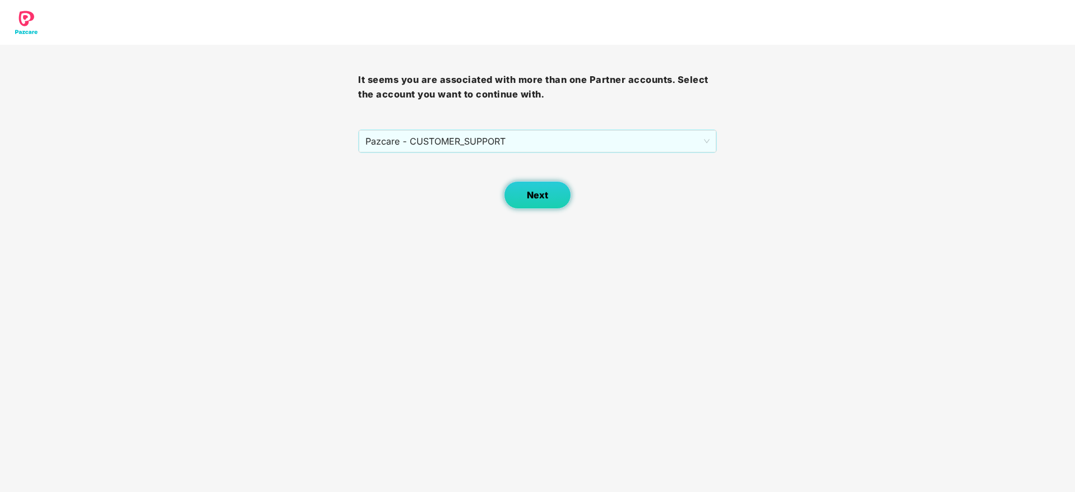
click at [518, 197] on button "Next" at bounding box center [537, 195] width 67 height 28
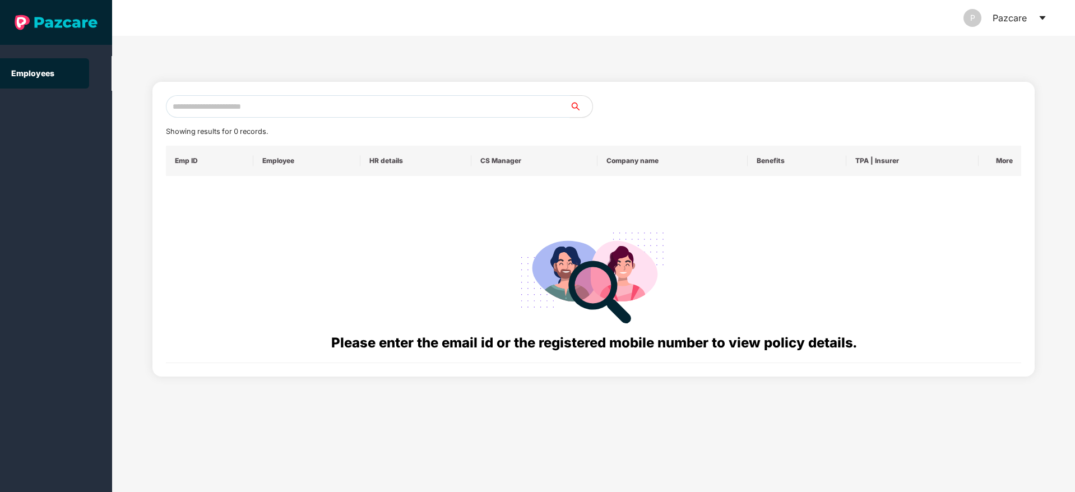
click at [359, 105] on input "text" at bounding box center [368, 106] width 404 height 22
paste input "**********"
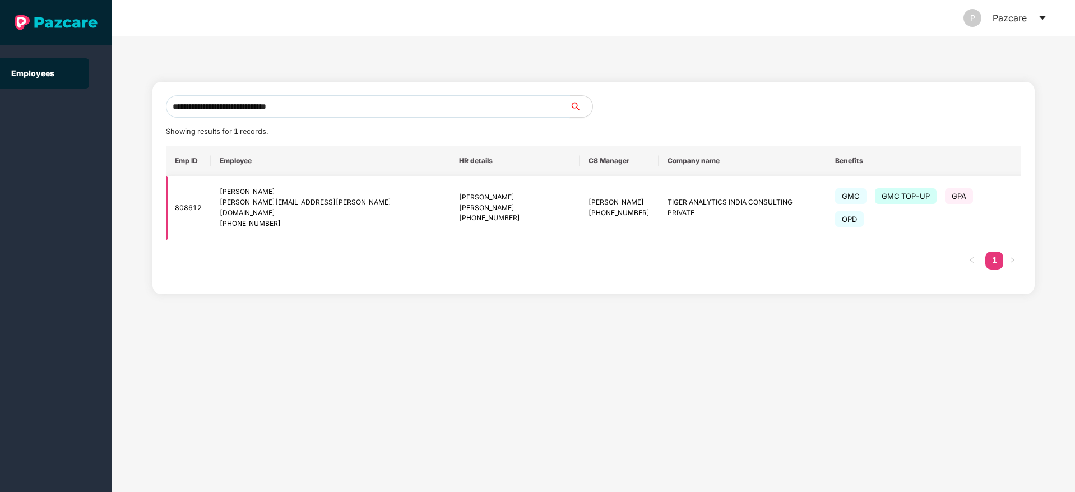
type input "**********"
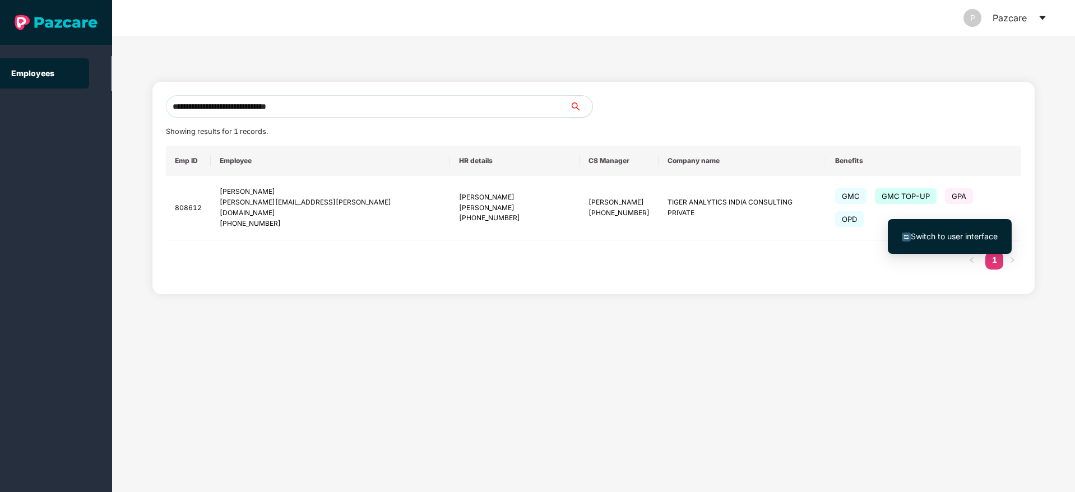
click at [934, 231] on span "Switch to user interface" at bounding box center [954, 236] width 87 height 10
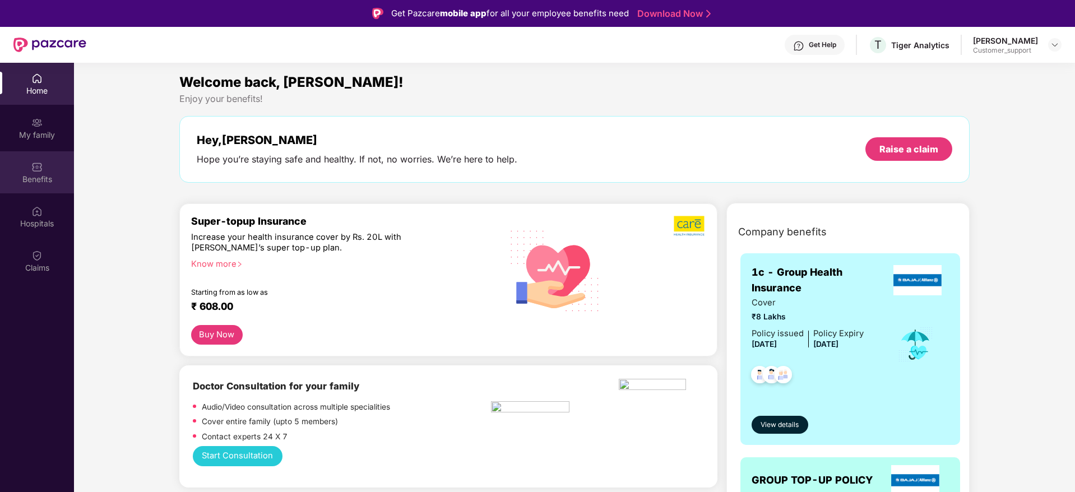
click at [33, 181] on div "Benefits" at bounding box center [37, 179] width 74 height 11
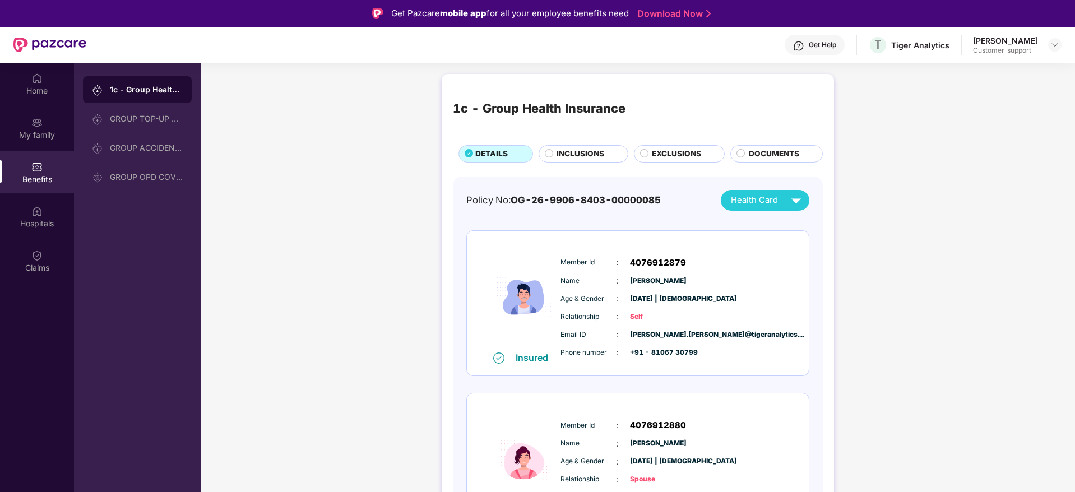
click at [585, 155] on span "INCLUSIONS" at bounding box center [580, 154] width 48 height 12
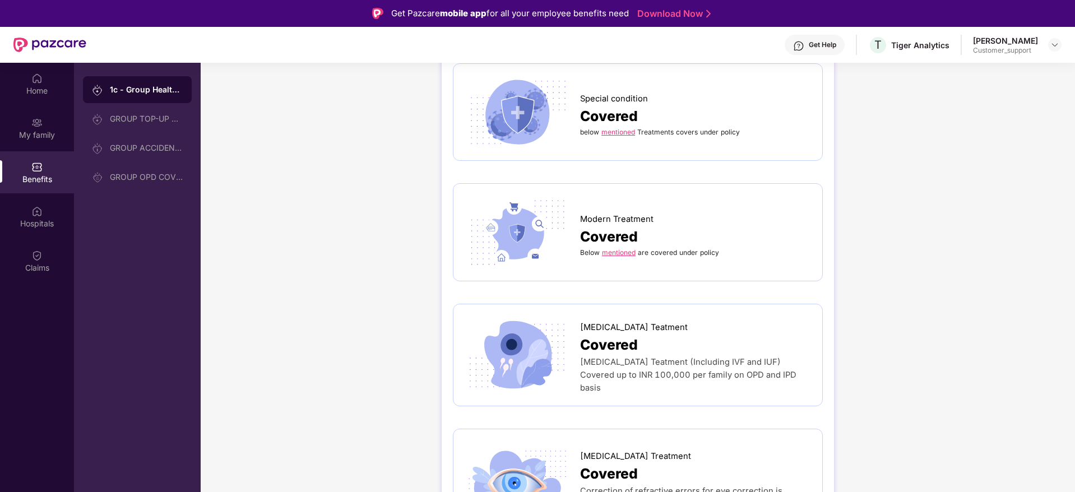
scroll to position [2858, 0]
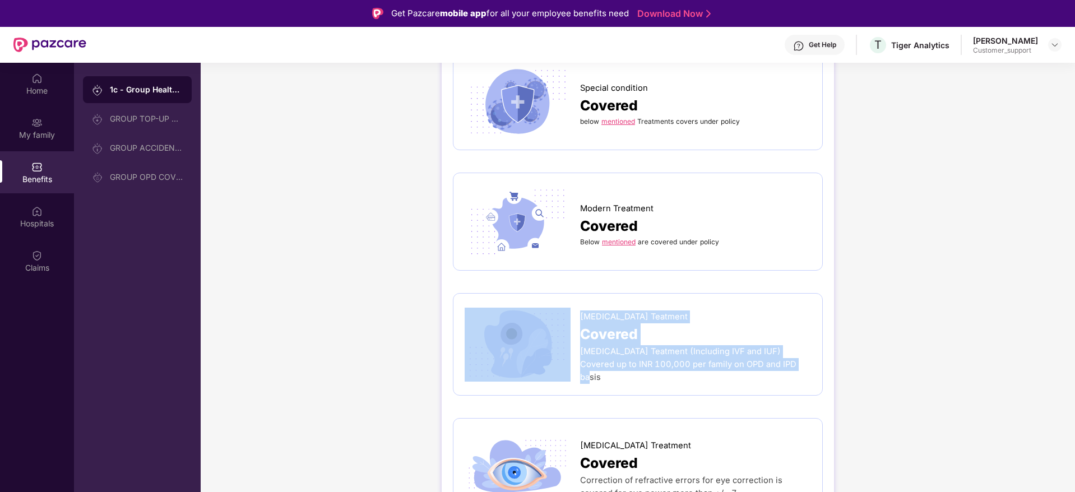
drag, startPoint x: 579, startPoint y: 292, endPoint x: 762, endPoint y: 353, distance: 193.2
click at [762, 353] on div "[MEDICAL_DATA] Teatment Covered [MEDICAL_DATA] Teatment (Including IVF and IUF)…" at bounding box center [638, 344] width 346 height 79
copy div "[MEDICAL_DATA] Teatment Covered [MEDICAL_DATA] Teatment (Including IVF and IUF)…"
click at [1052, 41] on img at bounding box center [1054, 44] width 9 height 9
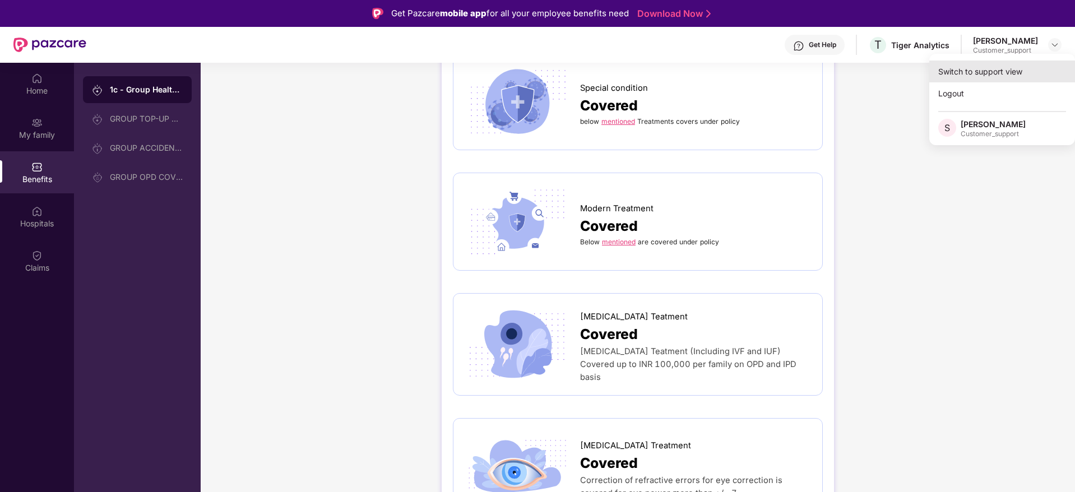
click at [1019, 72] on div "Switch to support view" at bounding box center [1002, 72] width 146 height 22
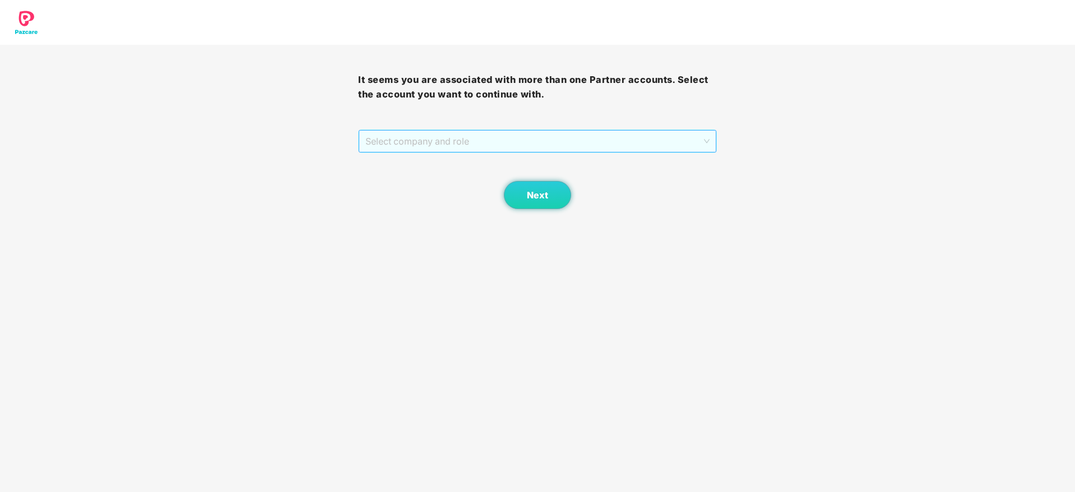
click at [559, 132] on span "Select company and role" at bounding box center [537, 141] width 344 height 21
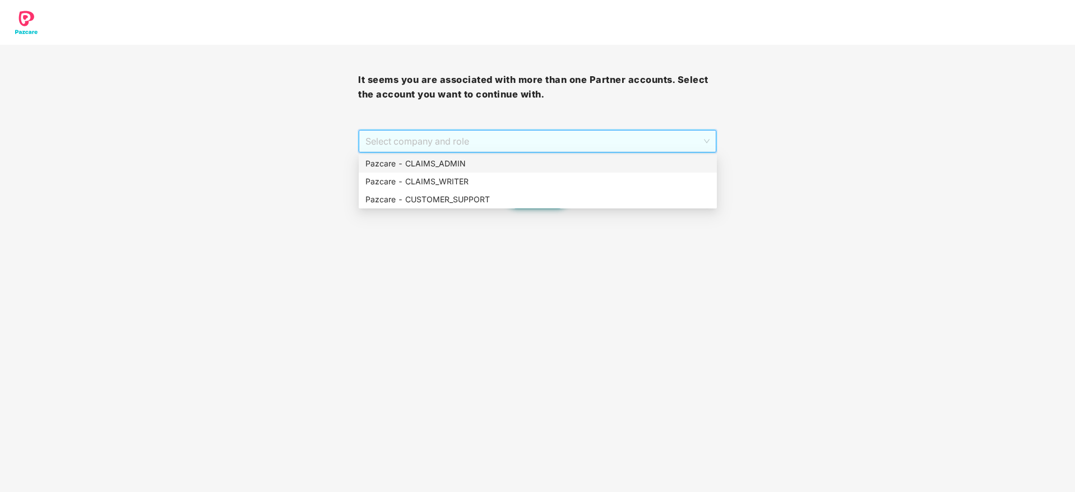
click at [560, 168] on div "Pazcare - CLAIMS_ADMIN" at bounding box center [537, 163] width 345 height 12
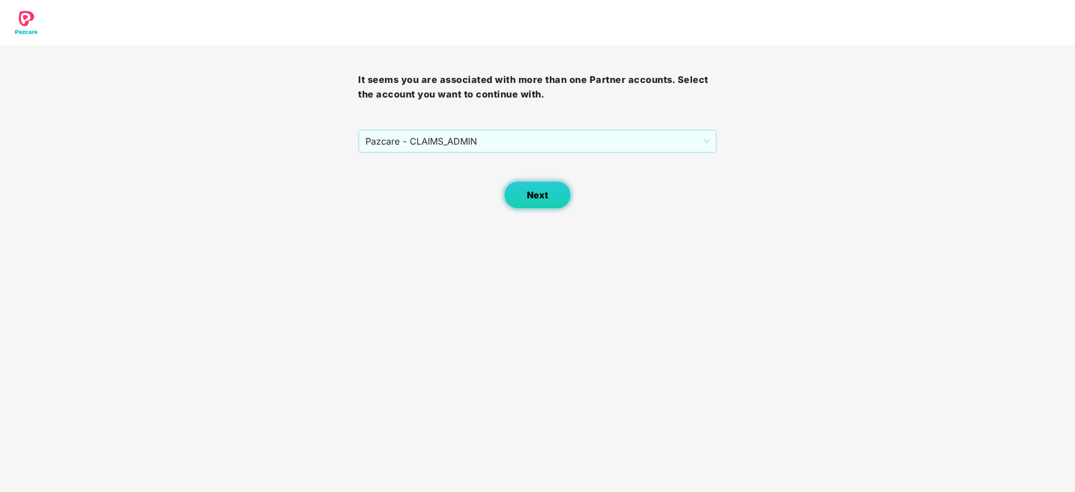
click at [553, 191] on button "Next" at bounding box center [537, 195] width 67 height 28
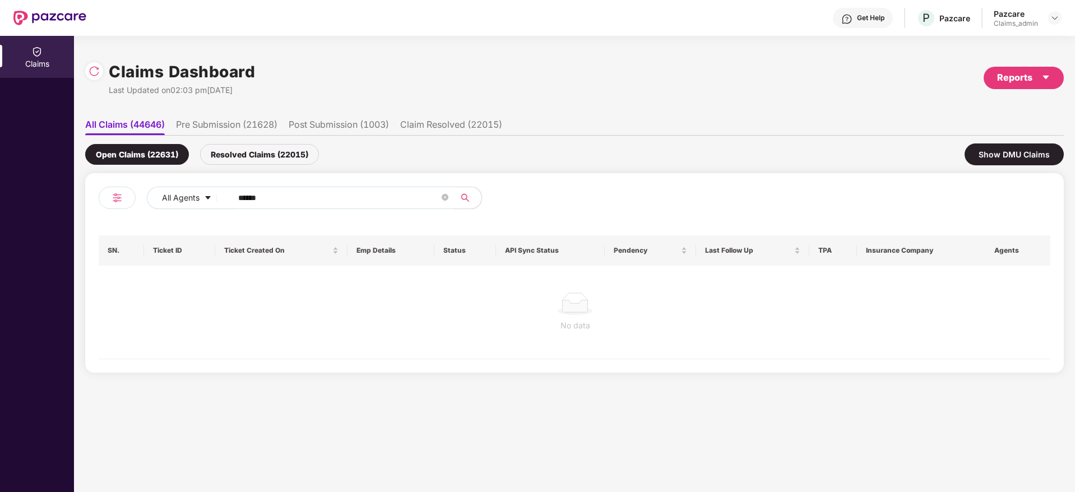
drag, startPoint x: 295, startPoint y: 200, endPoint x: 149, endPoint y: 215, distance: 146.4
click at [149, 215] on div "All Agents ******" at bounding box center [337, 202] width 476 height 31
paste input "text"
type input "******"
click at [252, 153] on div "Resolved Claims (22015)" at bounding box center [259, 154] width 119 height 21
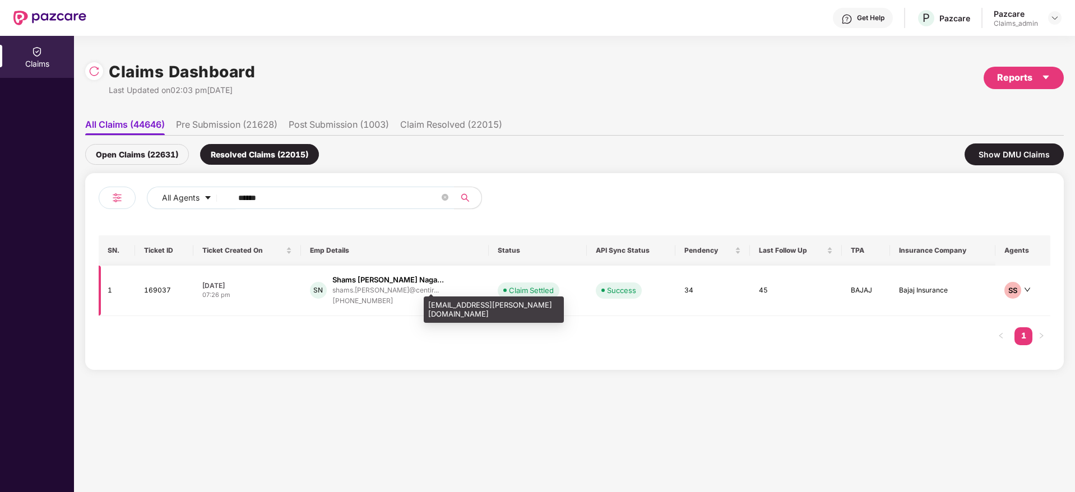
click at [378, 287] on div "shams.[PERSON_NAME]@centir..." at bounding box center [385, 289] width 106 height 7
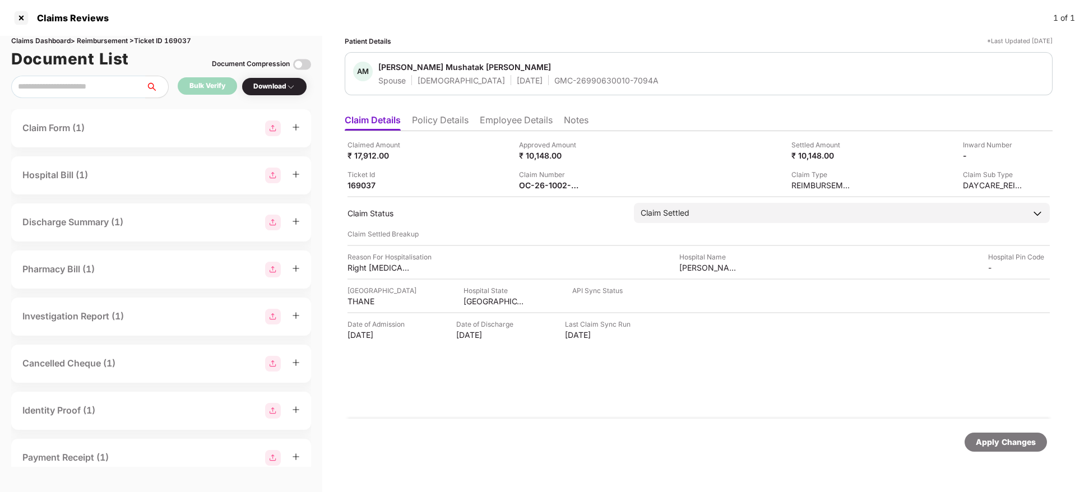
click at [593, 181] on div "Claim Number OC-26-1002-8403-00420259" at bounding box center [600, 179] width 163 height 21
click at [587, 182] on img at bounding box center [587, 184] width 9 height 9
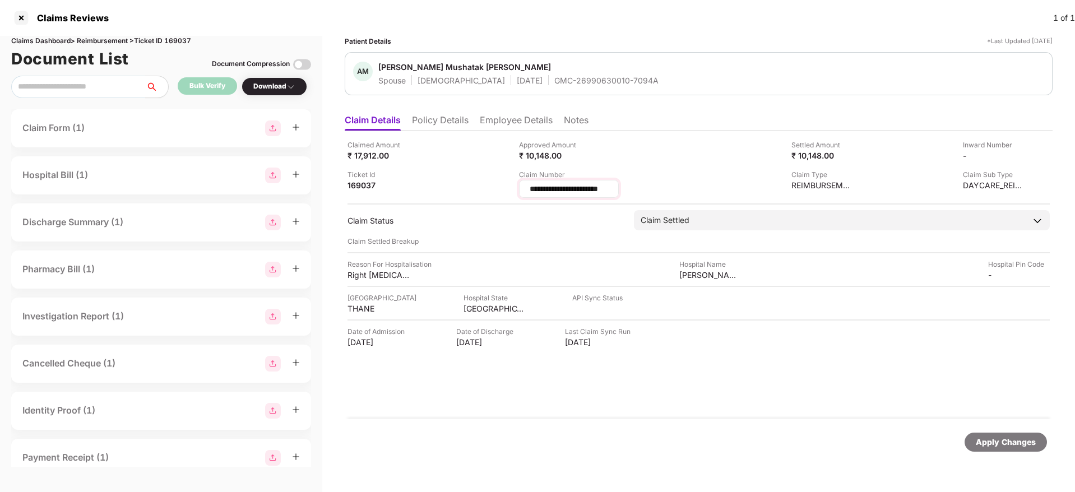
scroll to position [0, 5]
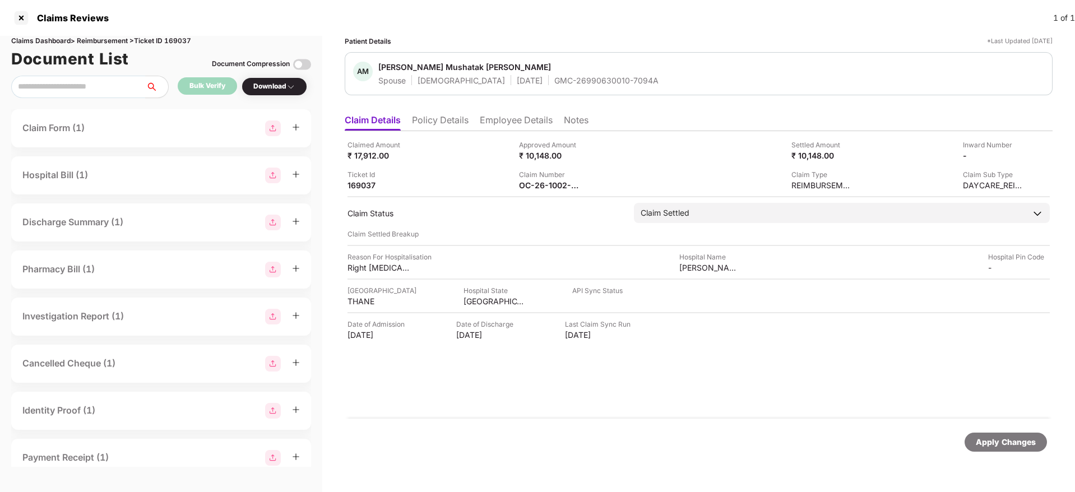
drag, startPoint x: 644, startPoint y: 188, endPoint x: 628, endPoint y: 189, distance: 15.7
click at [588, 181] on img at bounding box center [587, 184] width 9 height 9
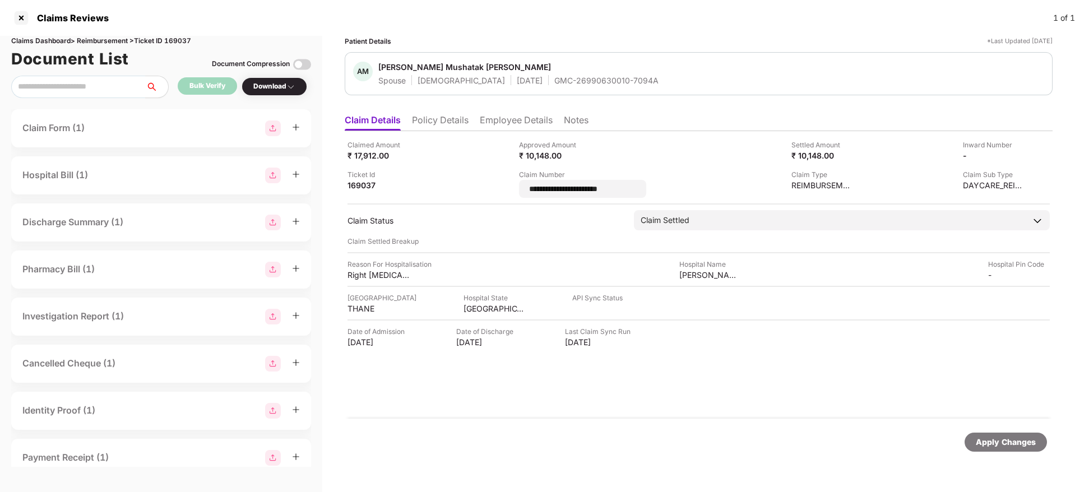
scroll to position [0, 0]
drag, startPoint x: 636, startPoint y: 189, endPoint x: 480, endPoint y: 187, distance: 155.8
click at [480, 187] on div "**********" at bounding box center [698, 169] width 702 height 58
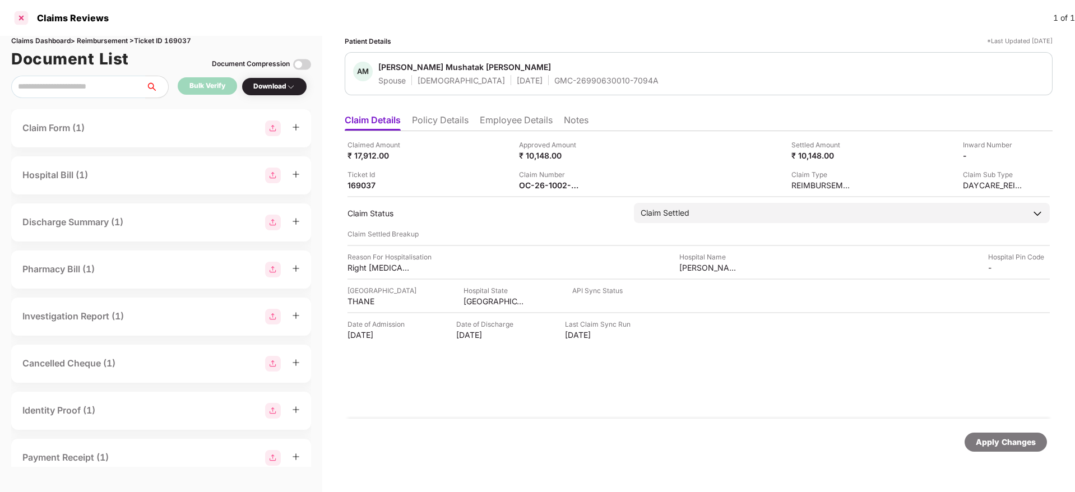
click at [18, 16] on div at bounding box center [21, 18] width 18 height 18
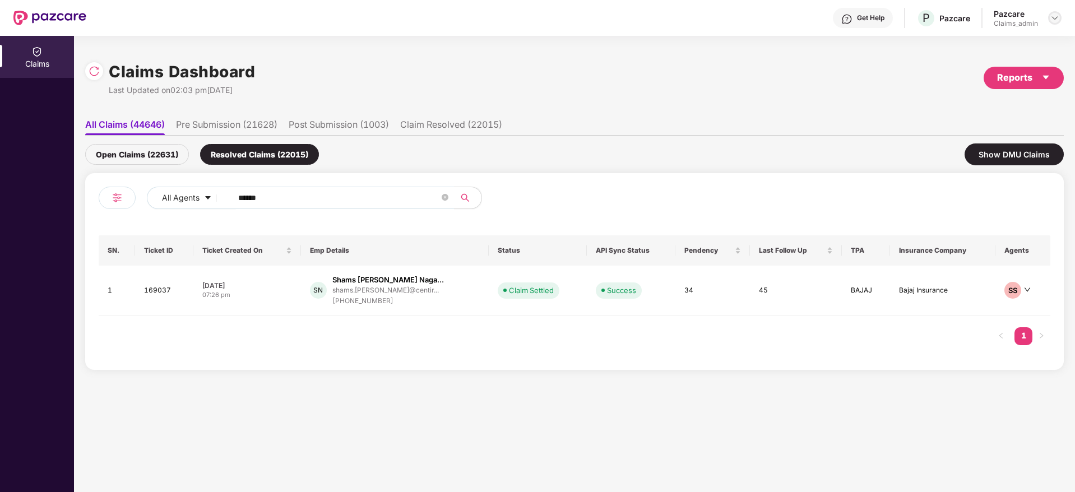
click at [1055, 12] on div at bounding box center [1054, 17] width 13 height 13
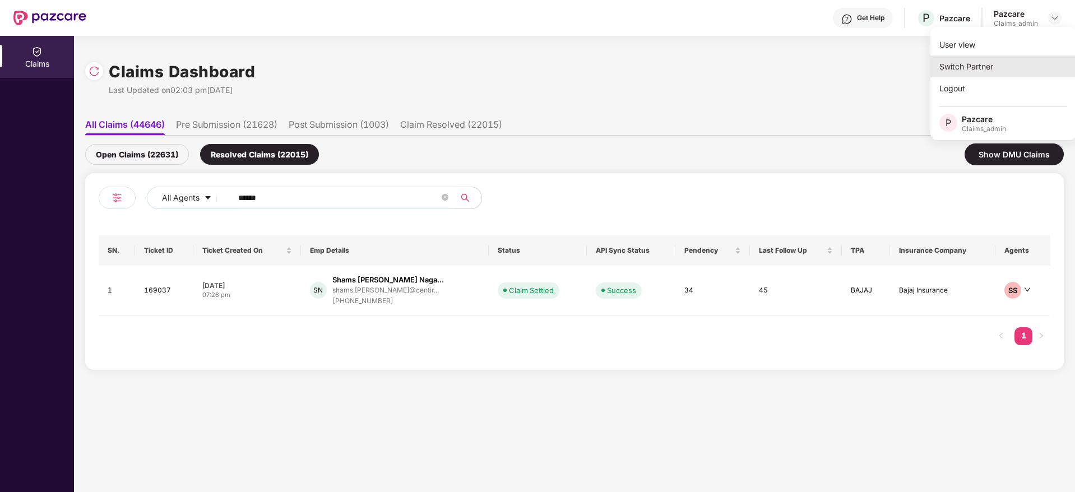
click at [1016, 68] on div "Switch Partner" at bounding box center [1003, 66] width 146 height 22
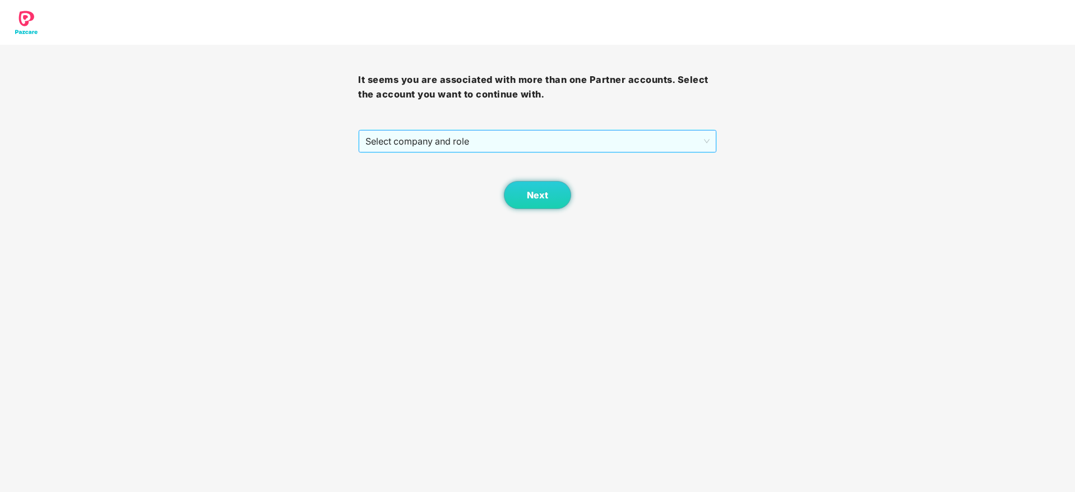
drag, startPoint x: 606, startPoint y: 128, endPoint x: 606, endPoint y: 134, distance: 6.2
click at [606, 134] on div "It seems you are associated with more than one Partner accounts. Select the acc…" at bounding box center [537, 127] width 358 height 164
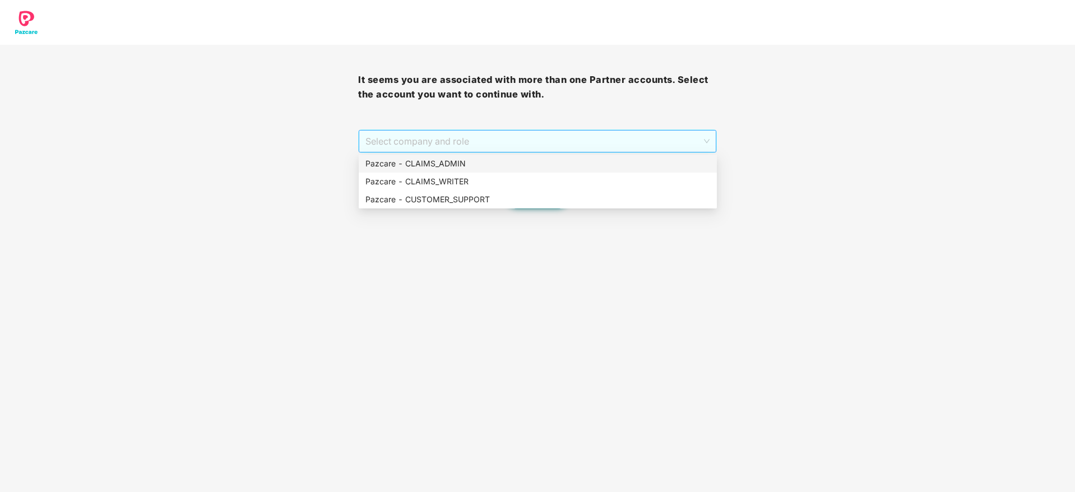
click at [606, 134] on span "Select company and role" at bounding box center [537, 141] width 344 height 21
click at [595, 191] on div "Pazcare - CUSTOMER_SUPPORT" at bounding box center [538, 200] width 358 height 18
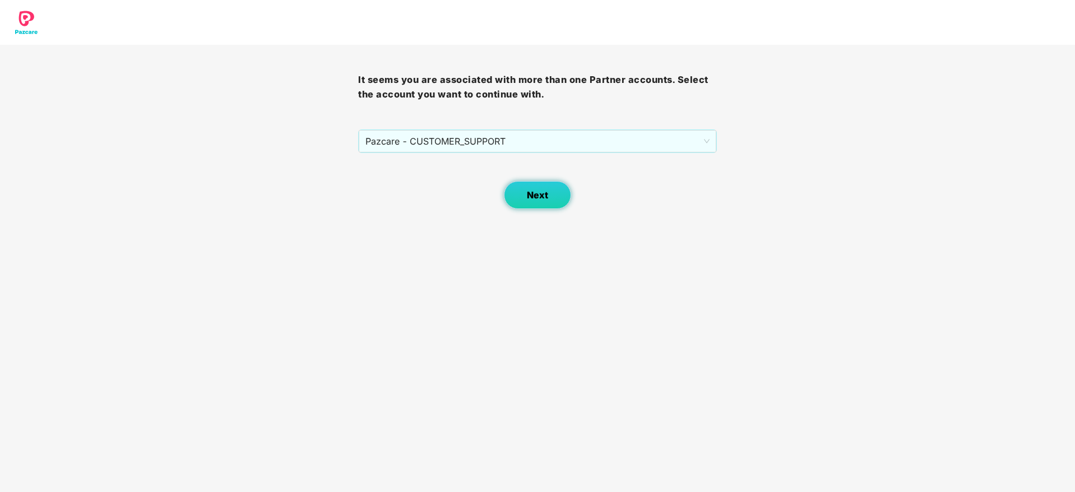
click at [536, 198] on span "Next" at bounding box center [537, 195] width 21 height 11
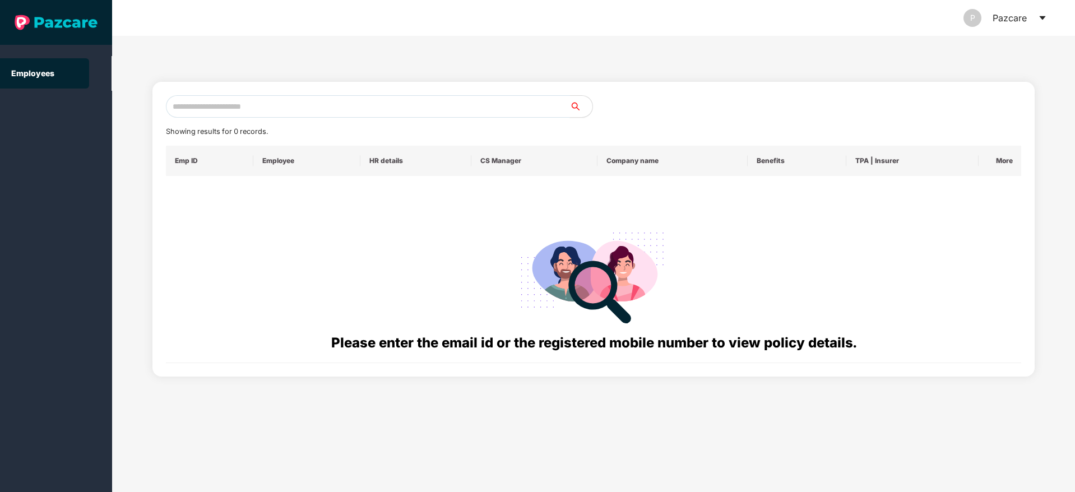
click at [440, 102] on input "text" at bounding box center [368, 106] width 404 height 22
paste input "**********"
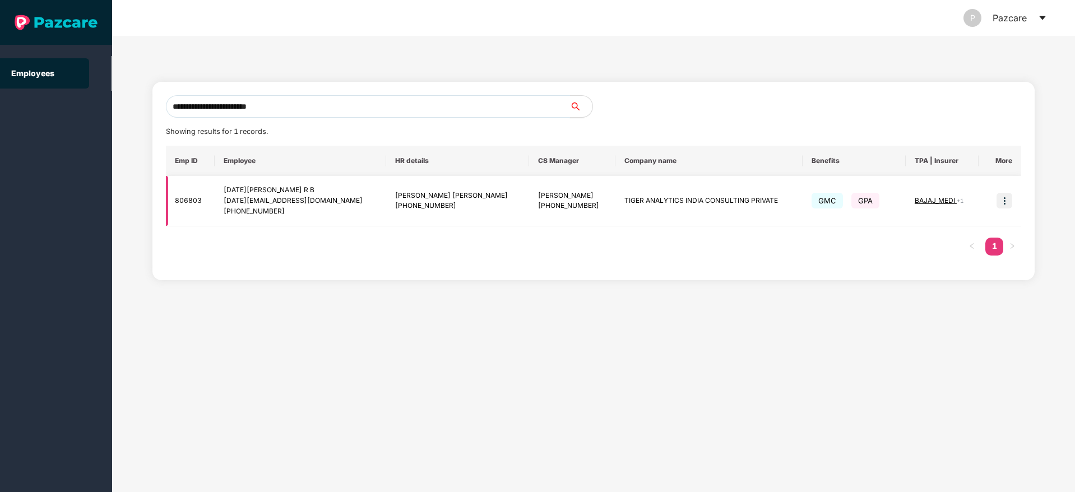
type input "**********"
click at [1006, 204] on img at bounding box center [1004, 201] width 16 height 16
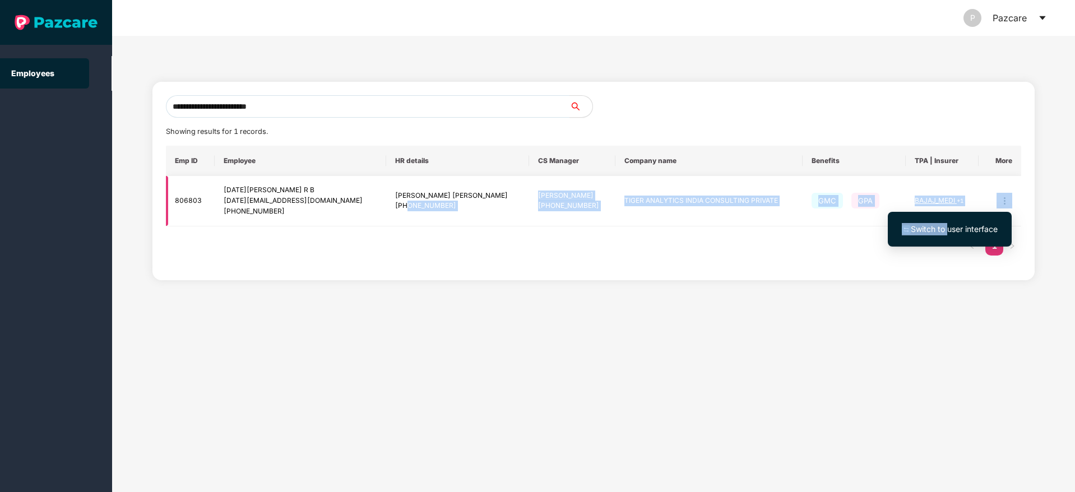
drag, startPoint x: 947, startPoint y: 228, endPoint x: 338, endPoint y: 215, distance: 609.3
click at [338, 215] on body "**********" at bounding box center [537, 246] width 1075 height 492
click at [1003, 197] on img at bounding box center [1004, 201] width 16 height 16
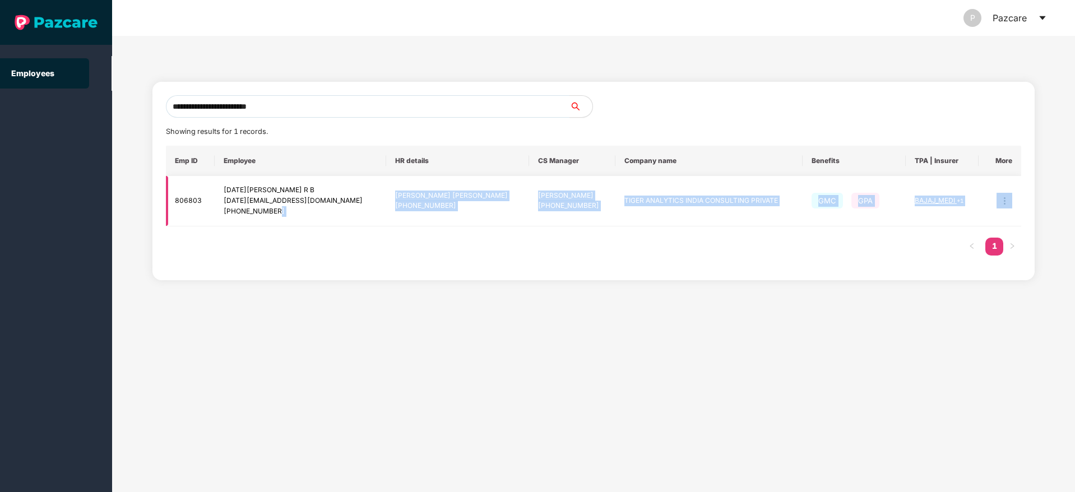
click at [999, 198] on img at bounding box center [1004, 201] width 16 height 16
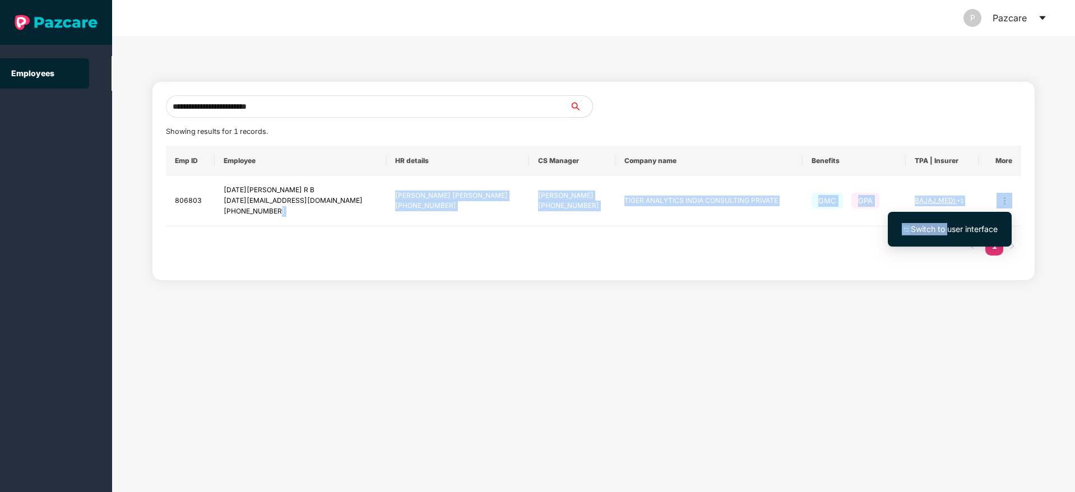
click at [940, 230] on span "Switch to user interface" at bounding box center [954, 229] width 87 height 10
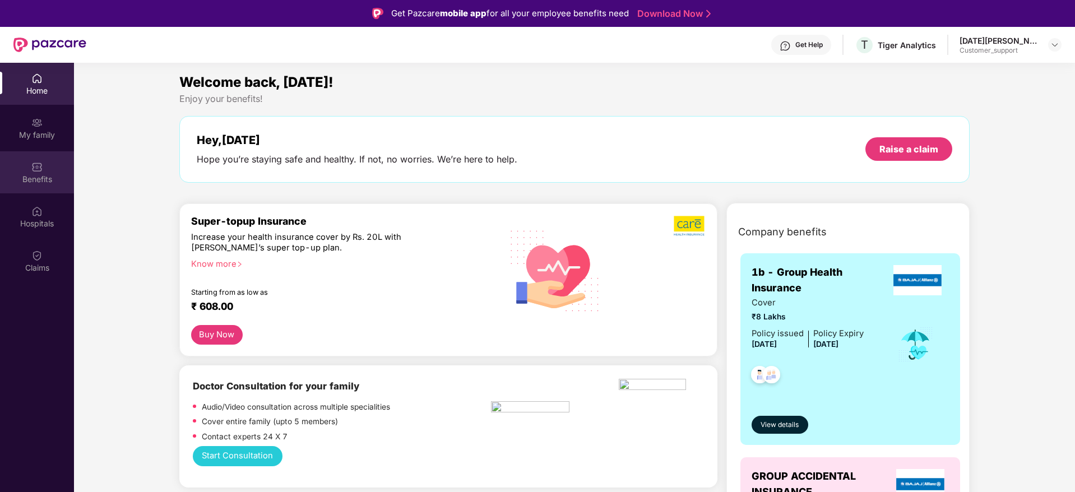
click at [36, 183] on div "Benefits" at bounding box center [37, 179] width 74 height 11
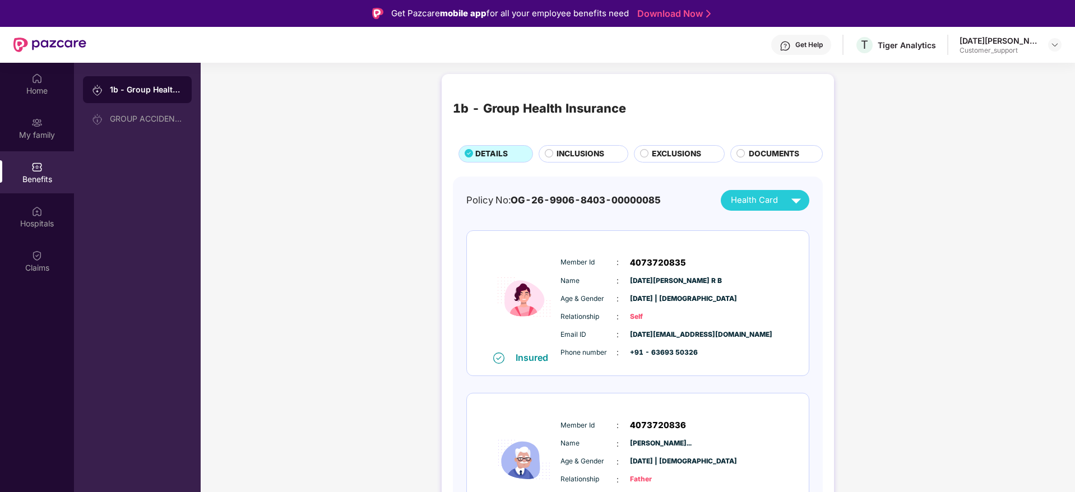
click at [584, 155] on span "INCLUSIONS" at bounding box center [580, 154] width 48 height 12
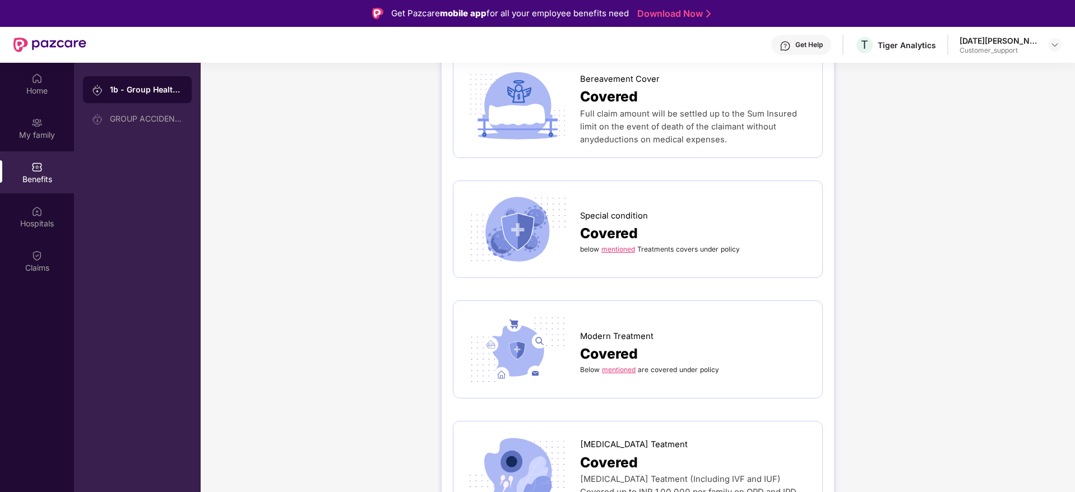
scroll to position [2791, 0]
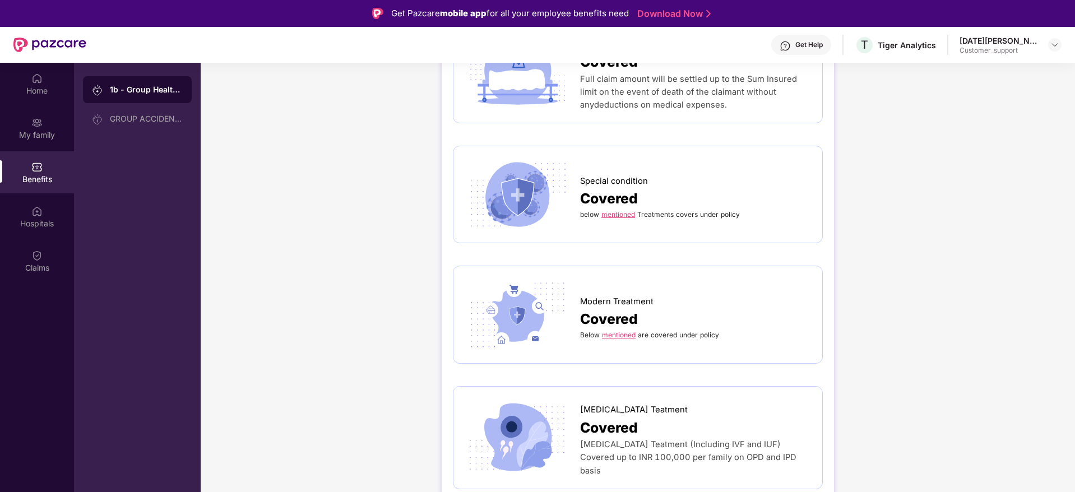
click at [631, 210] on link "mentioned" at bounding box center [618, 214] width 34 height 8
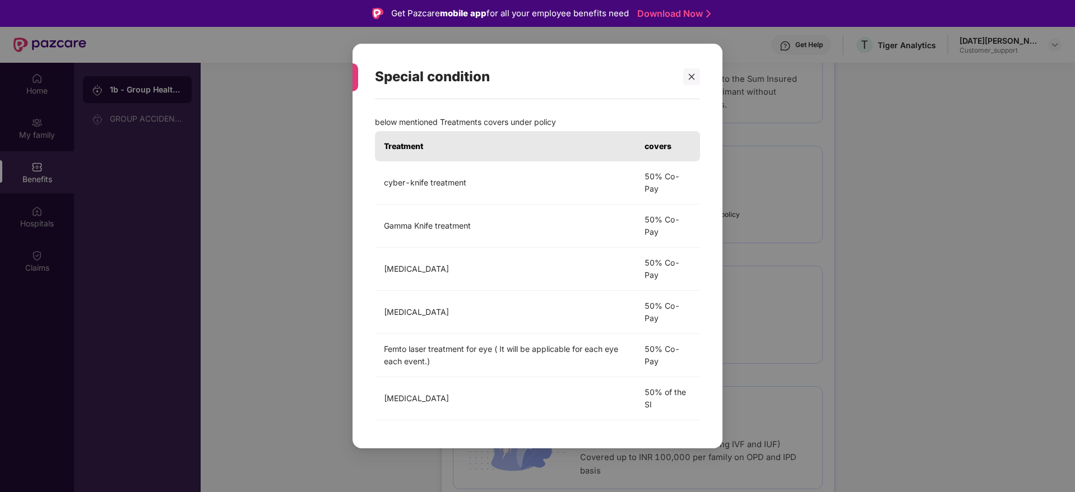
click at [693, 85] on div at bounding box center [691, 76] width 17 height 17
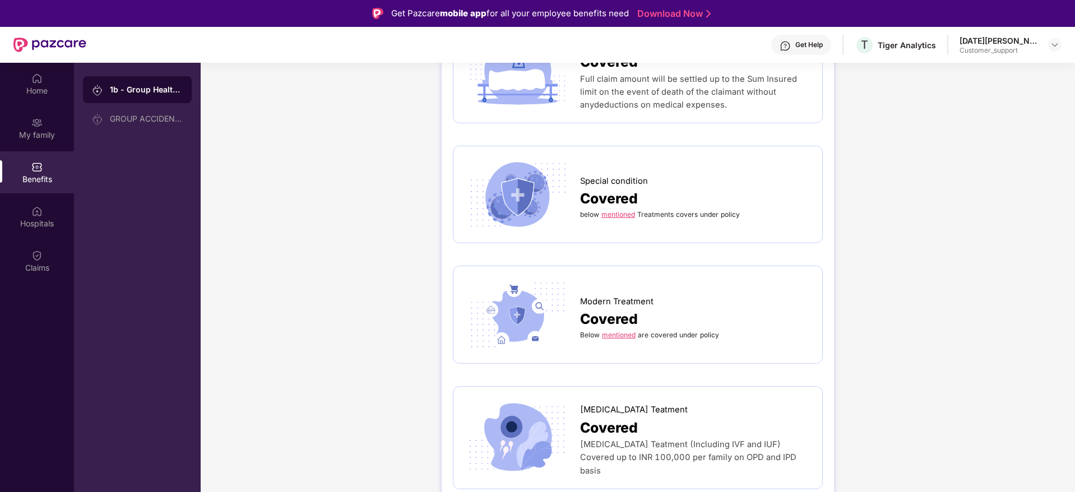
click at [611, 331] on link "mentioned" at bounding box center [619, 335] width 34 height 8
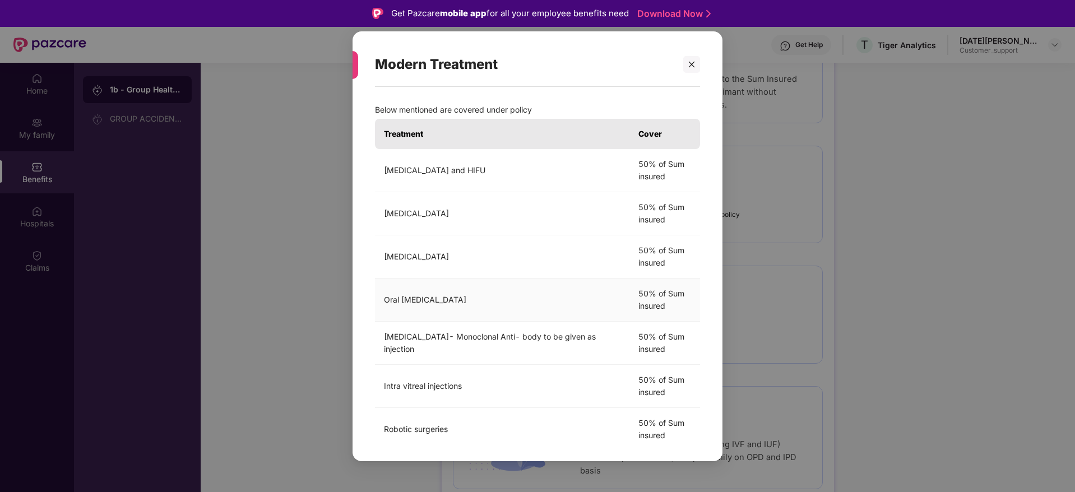
click at [611, 297] on td "Oral [MEDICAL_DATA]" at bounding box center [502, 299] width 254 height 43
click at [689, 59] on div at bounding box center [691, 63] width 17 height 17
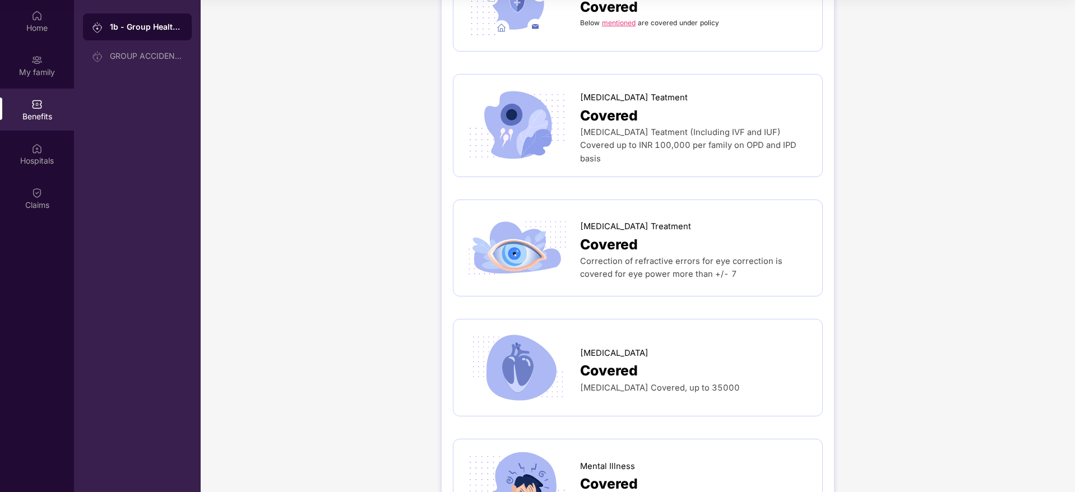
scroll to position [3002, 0]
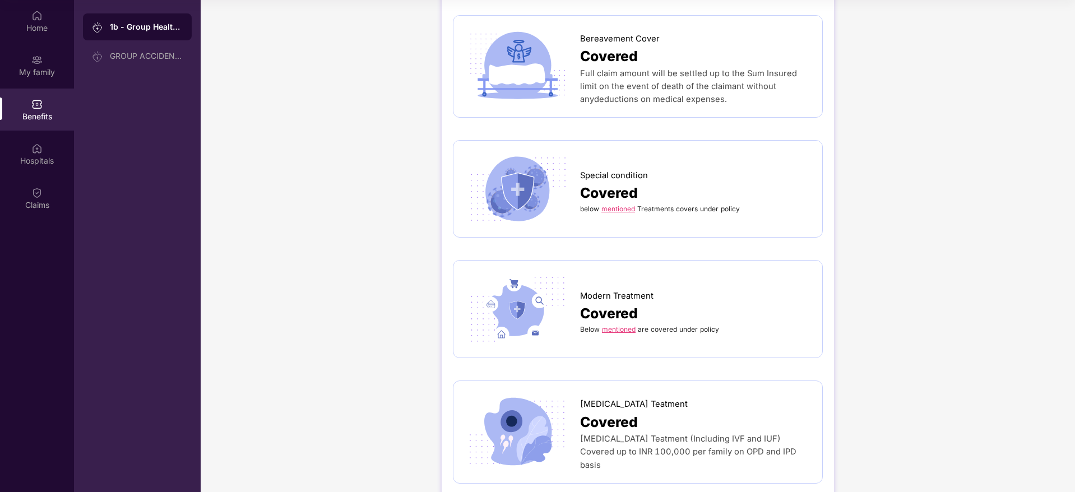
scroll to position [2733, 0]
click at [610, 326] on link "mentioned" at bounding box center [619, 330] width 34 height 8
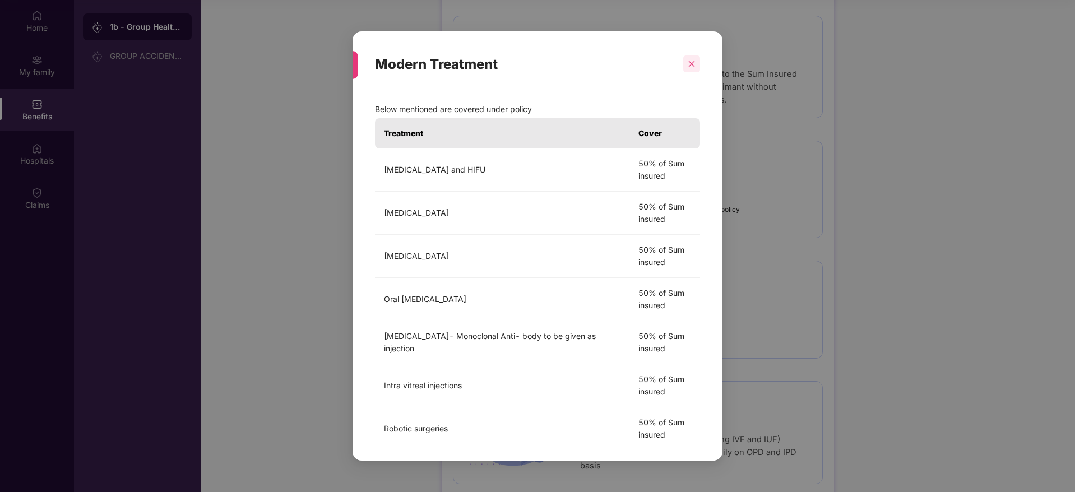
click at [687, 71] on div at bounding box center [691, 63] width 17 height 17
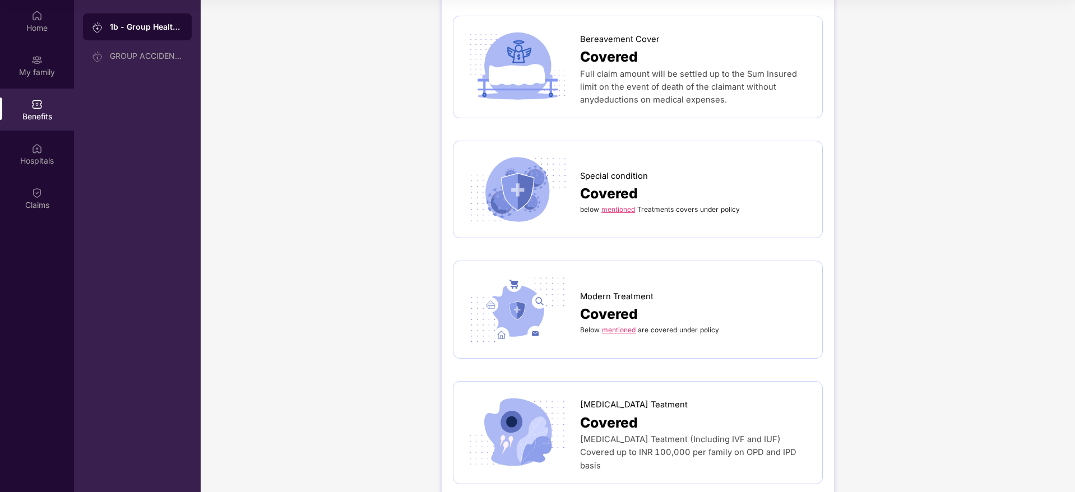
click at [621, 205] on link "mentioned" at bounding box center [618, 209] width 34 height 8
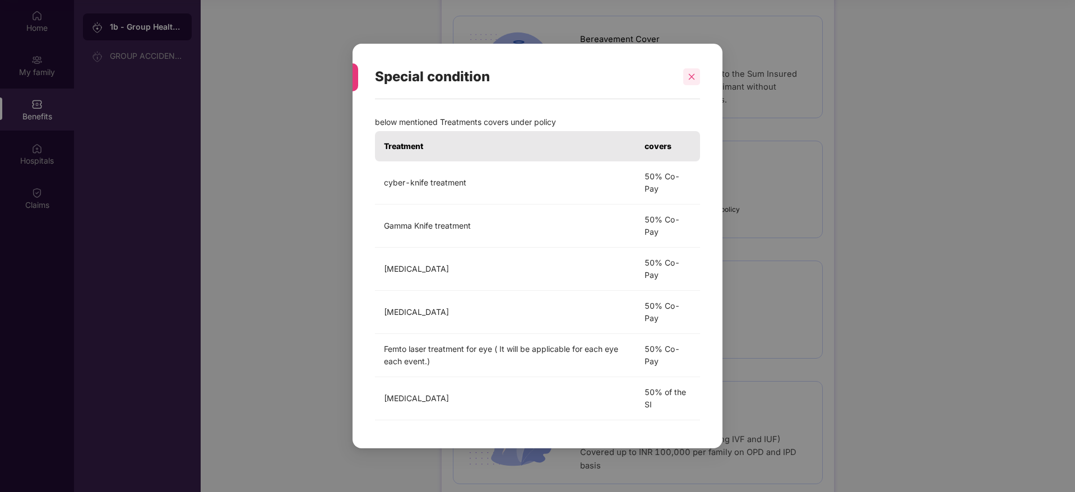
click at [691, 80] on icon "close" at bounding box center [692, 77] width 8 height 8
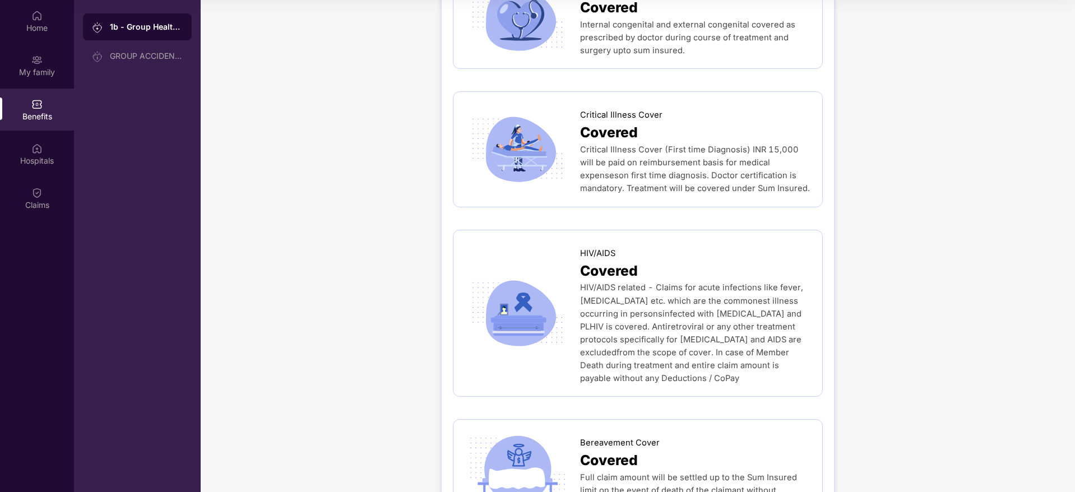
scroll to position [2262, 0]
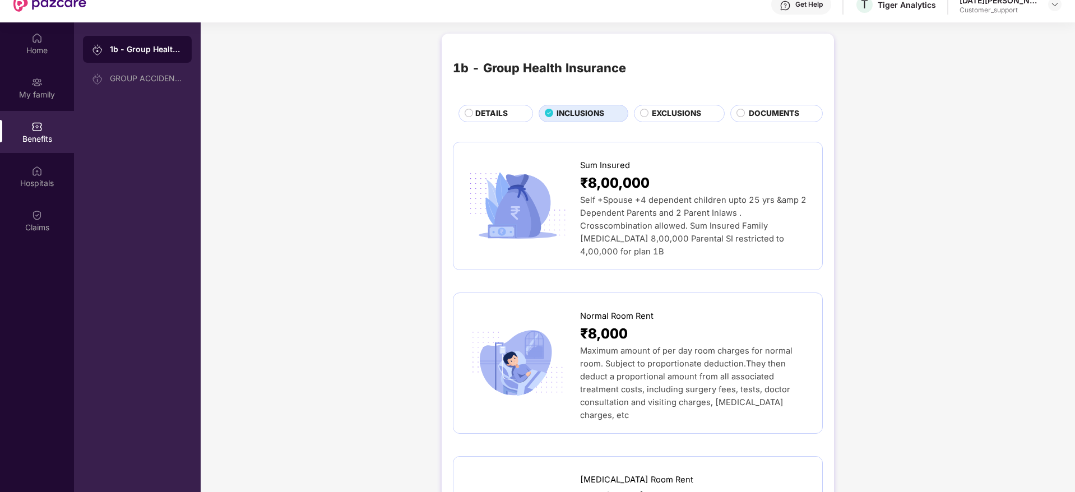
scroll to position [0, 0]
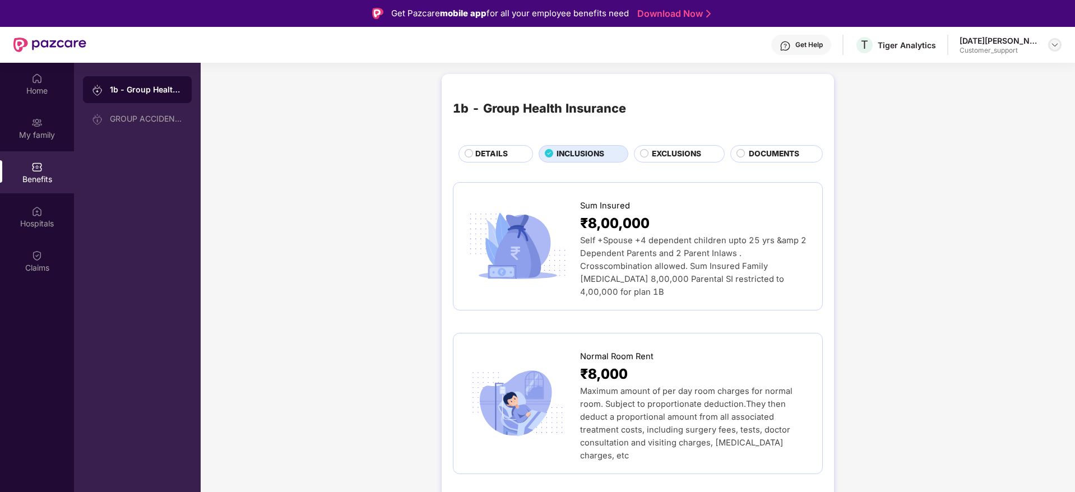
click at [1052, 43] on img at bounding box center [1054, 44] width 9 height 9
click at [1014, 73] on div "Switch to support view" at bounding box center [1002, 72] width 146 height 22
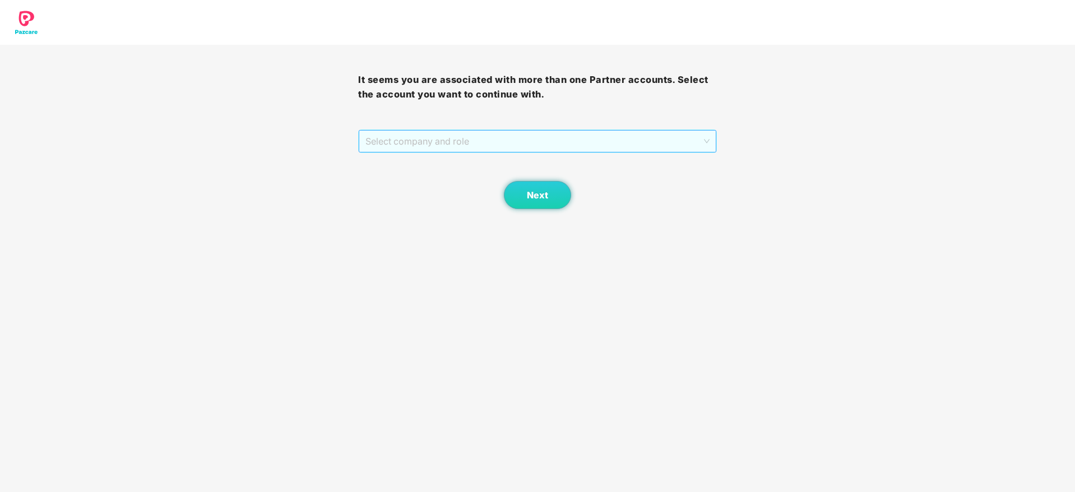
click at [463, 152] on div "Select company and role" at bounding box center [537, 141] width 357 height 22
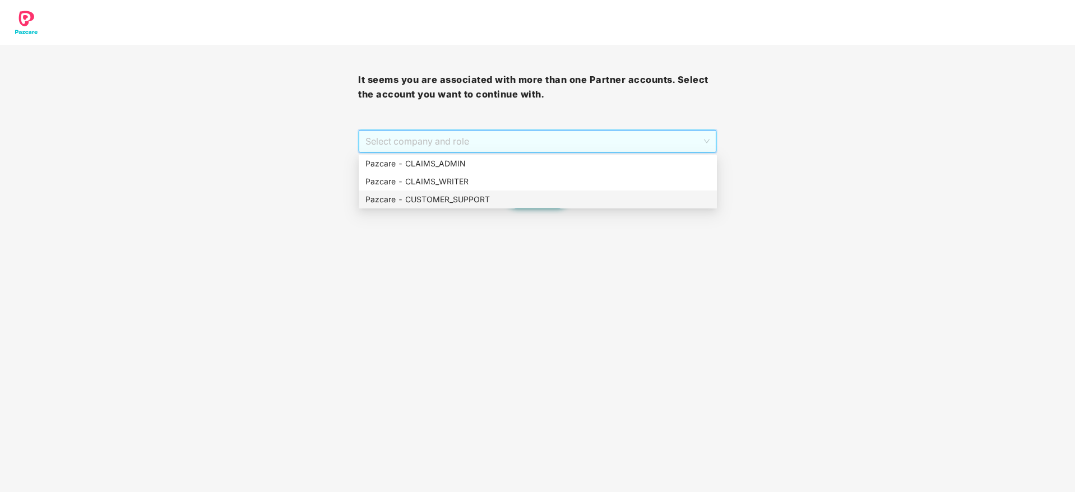
click at [466, 194] on div "Pazcare - CUSTOMER_SUPPORT" at bounding box center [537, 199] width 345 height 12
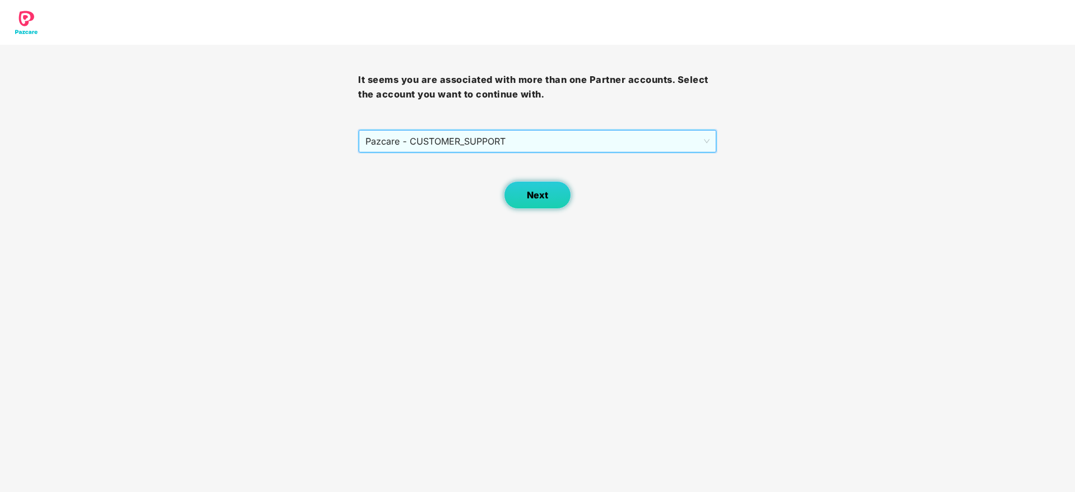
click at [528, 193] on span "Next" at bounding box center [537, 195] width 21 height 11
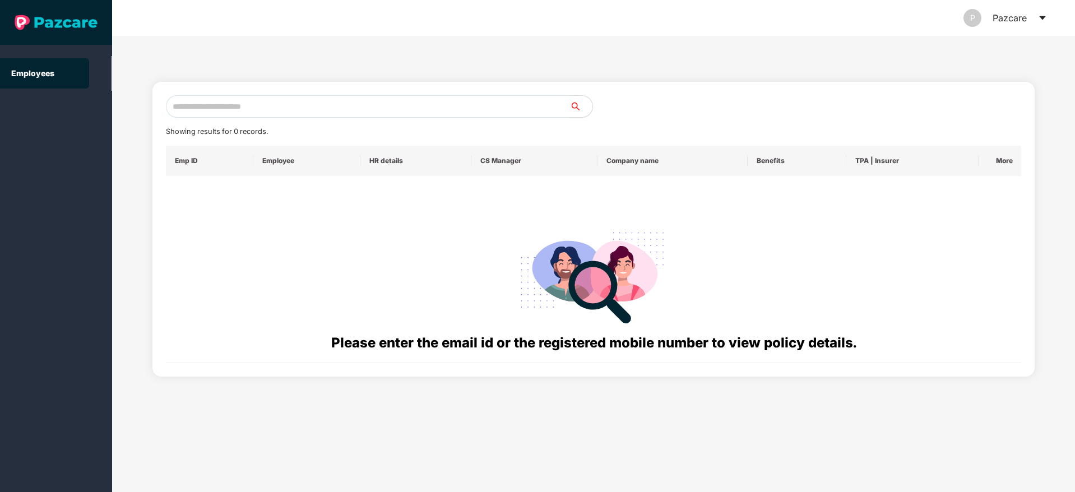
click at [357, 108] on input "text" at bounding box center [368, 106] width 404 height 22
paste input "**********"
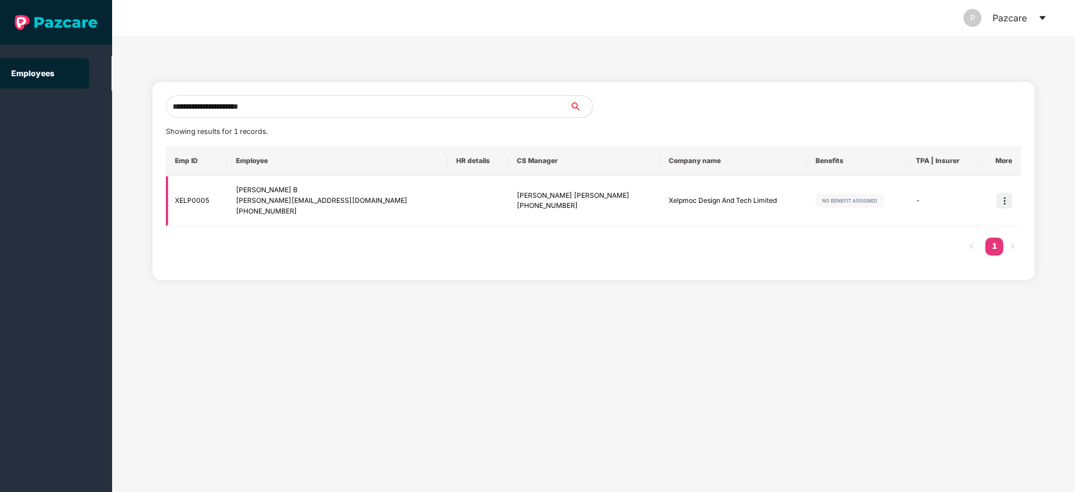
type input "**********"
click at [999, 194] on img at bounding box center [1004, 201] width 16 height 16
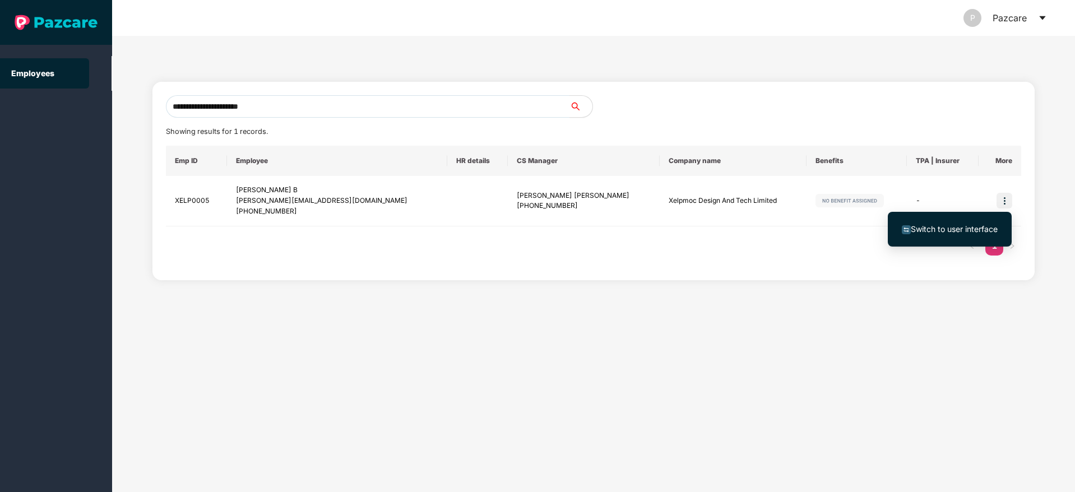
click at [927, 226] on span "Switch to user interface" at bounding box center [954, 229] width 87 height 10
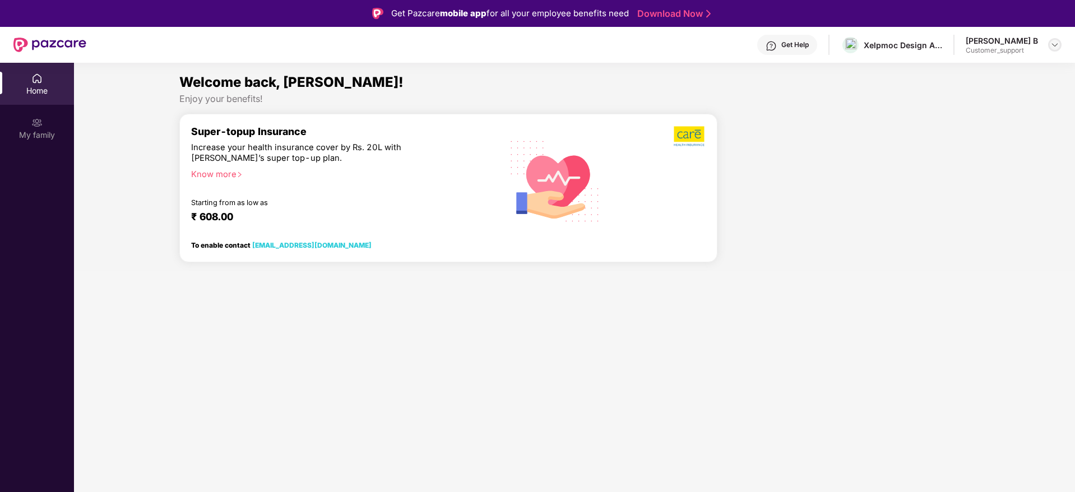
click at [1056, 47] on img at bounding box center [1054, 44] width 9 height 9
click at [1022, 77] on div "Switch to support view" at bounding box center [1002, 72] width 146 height 22
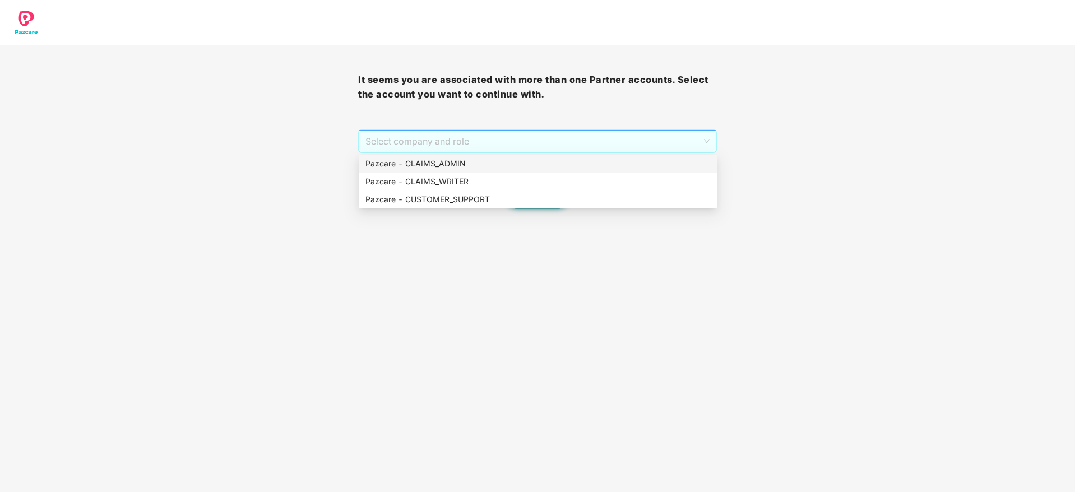
click at [577, 141] on span "Select company and role" at bounding box center [537, 141] width 344 height 21
click at [565, 201] on div "Pazcare - CUSTOMER_SUPPORT" at bounding box center [537, 199] width 345 height 12
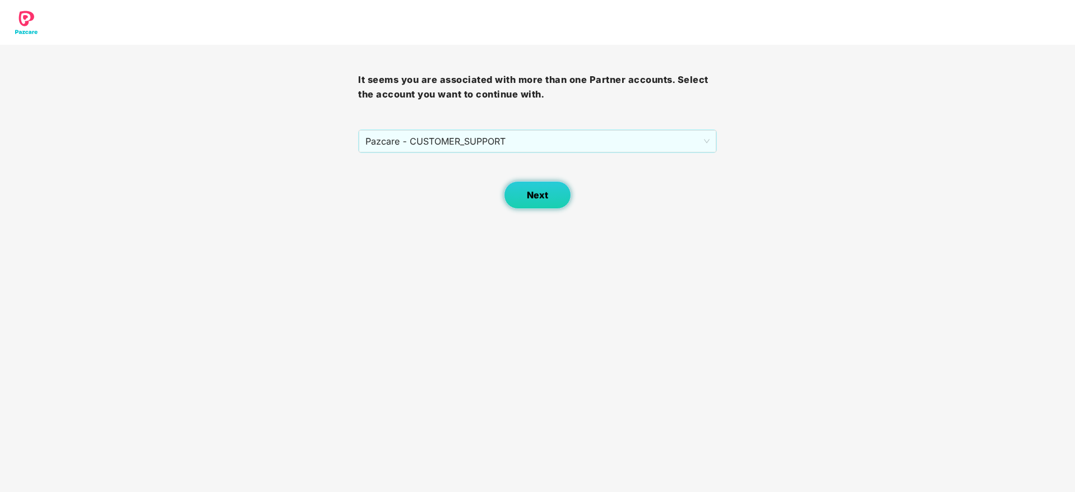
click at [565, 201] on button "Next" at bounding box center [537, 195] width 67 height 28
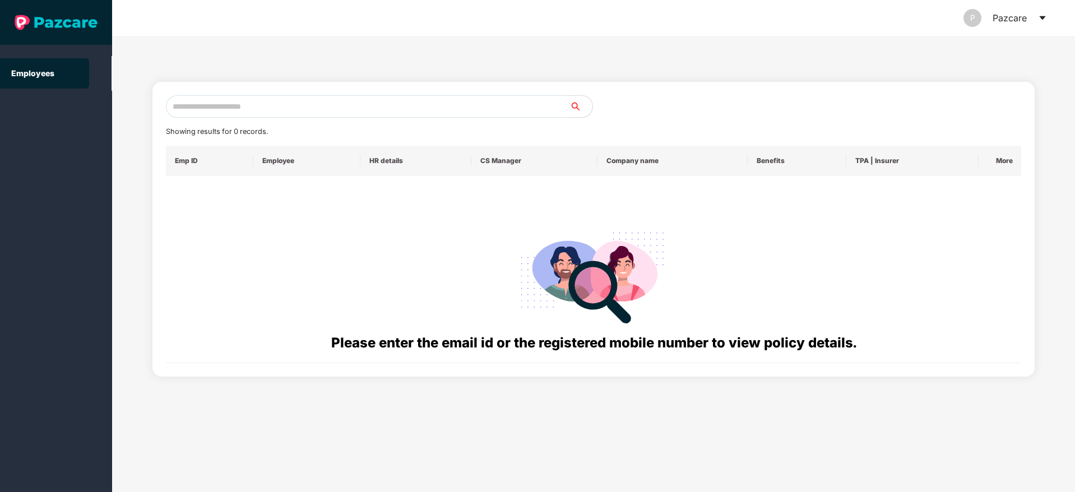
click at [345, 106] on input "text" at bounding box center [368, 106] width 404 height 22
paste input "**********"
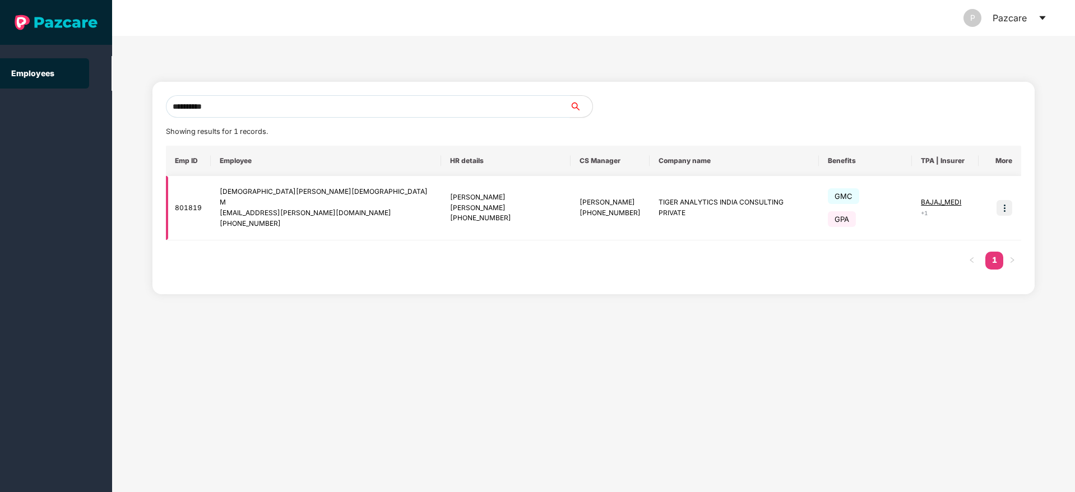
type input "**********"
click at [1005, 206] on img at bounding box center [1004, 208] width 16 height 16
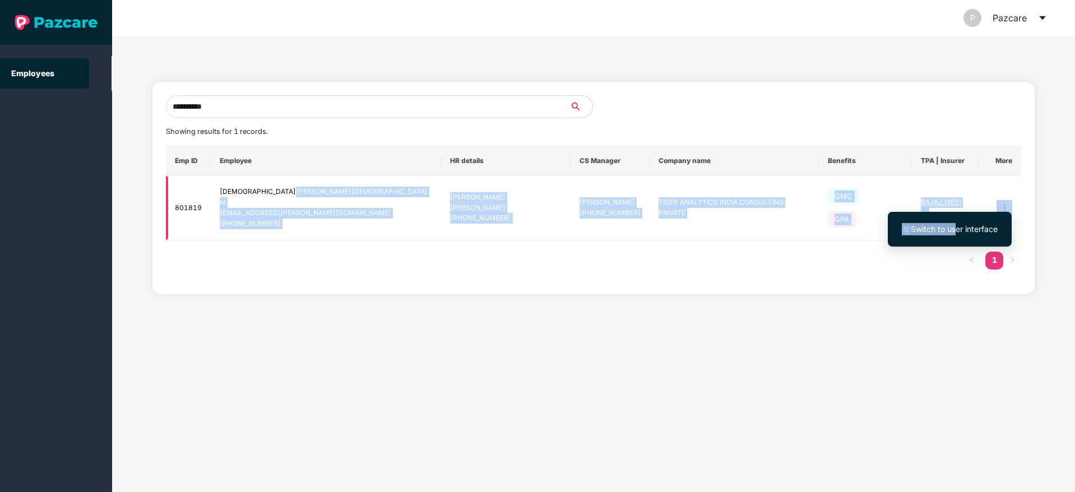
drag, startPoint x: 954, startPoint y: 232, endPoint x: 261, endPoint y: 177, distance: 695.4
click at [261, 177] on body "**********" at bounding box center [537, 246] width 1075 height 492
click at [948, 235] on span "Switch to user interface" at bounding box center [950, 229] width 96 height 12
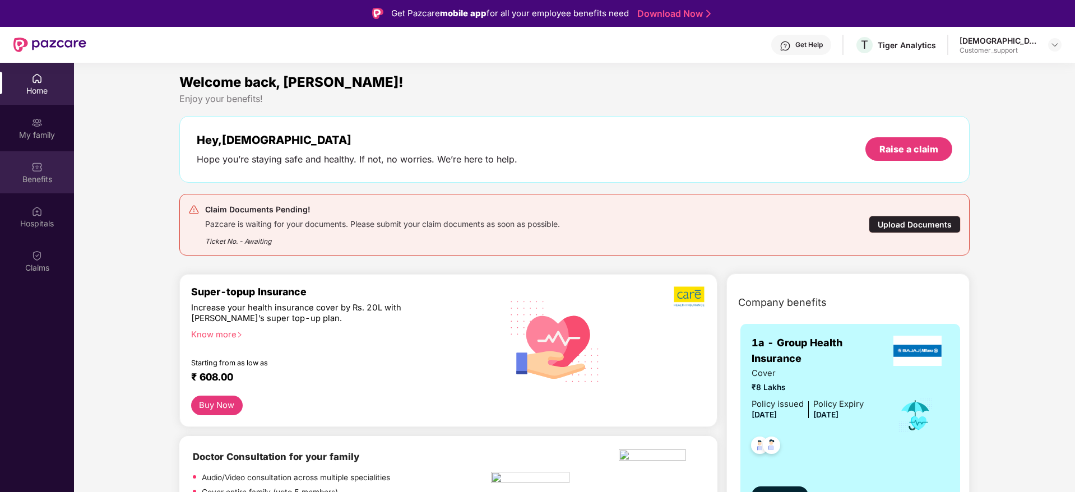
click at [44, 174] on div "Benefits" at bounding box center [37, 179] width 74 height 11
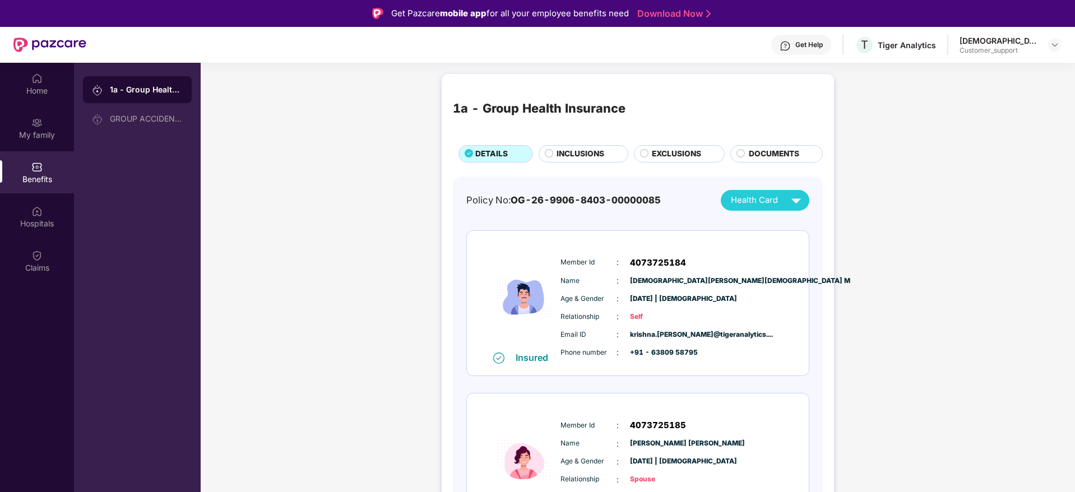
click at [583, 157] on span "INCLUSIONS" at bounding box center [580, 154] width 48 height 12
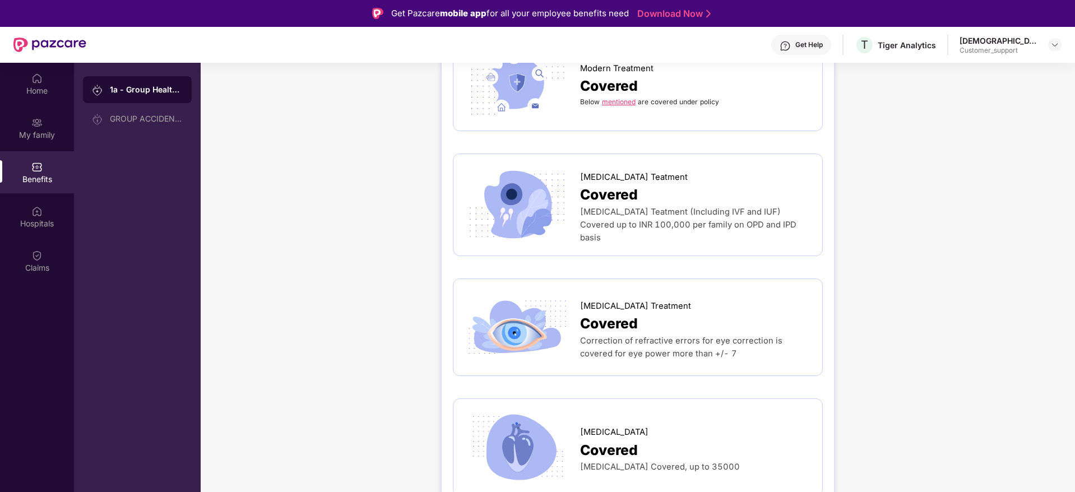
scroll to position [3026, 0]
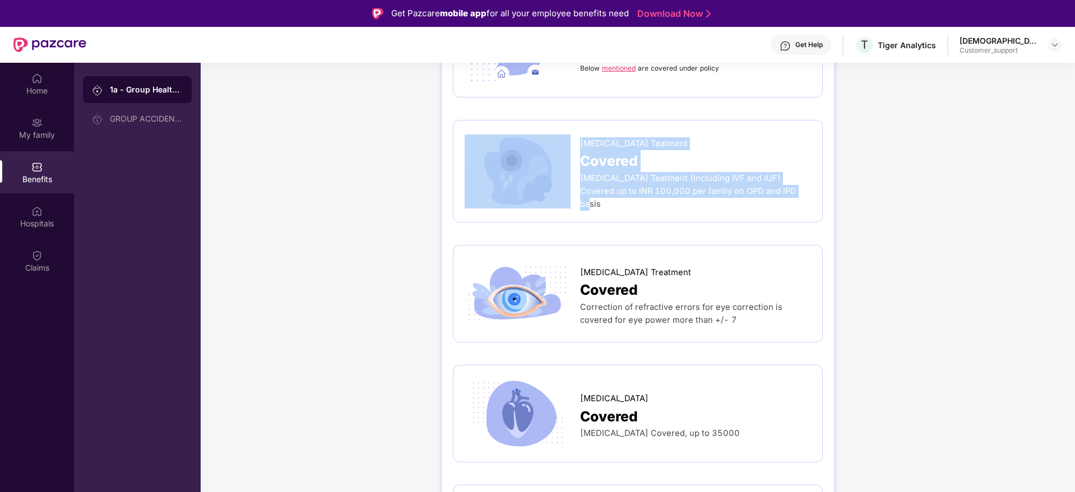
drag, startPoint x: 576, startPoint y: 116, endPoint x: 770, endPoint y: 169, distance: 201.6
click at [770, 169] on div "[MEDICAL_DATA] Teatment Covered [MEDICAL_DATA] Teatment (Including IVF and IUF)…" at bounding box center [638, 171] width 346 height 79
copy div "[MEDICAL_DATA] Teatment Covered [MEDICAL_DATA] Teatment (Including IVF and IUF)…"
